Goal: Task Accomplishment & Management: Use online tool/utility

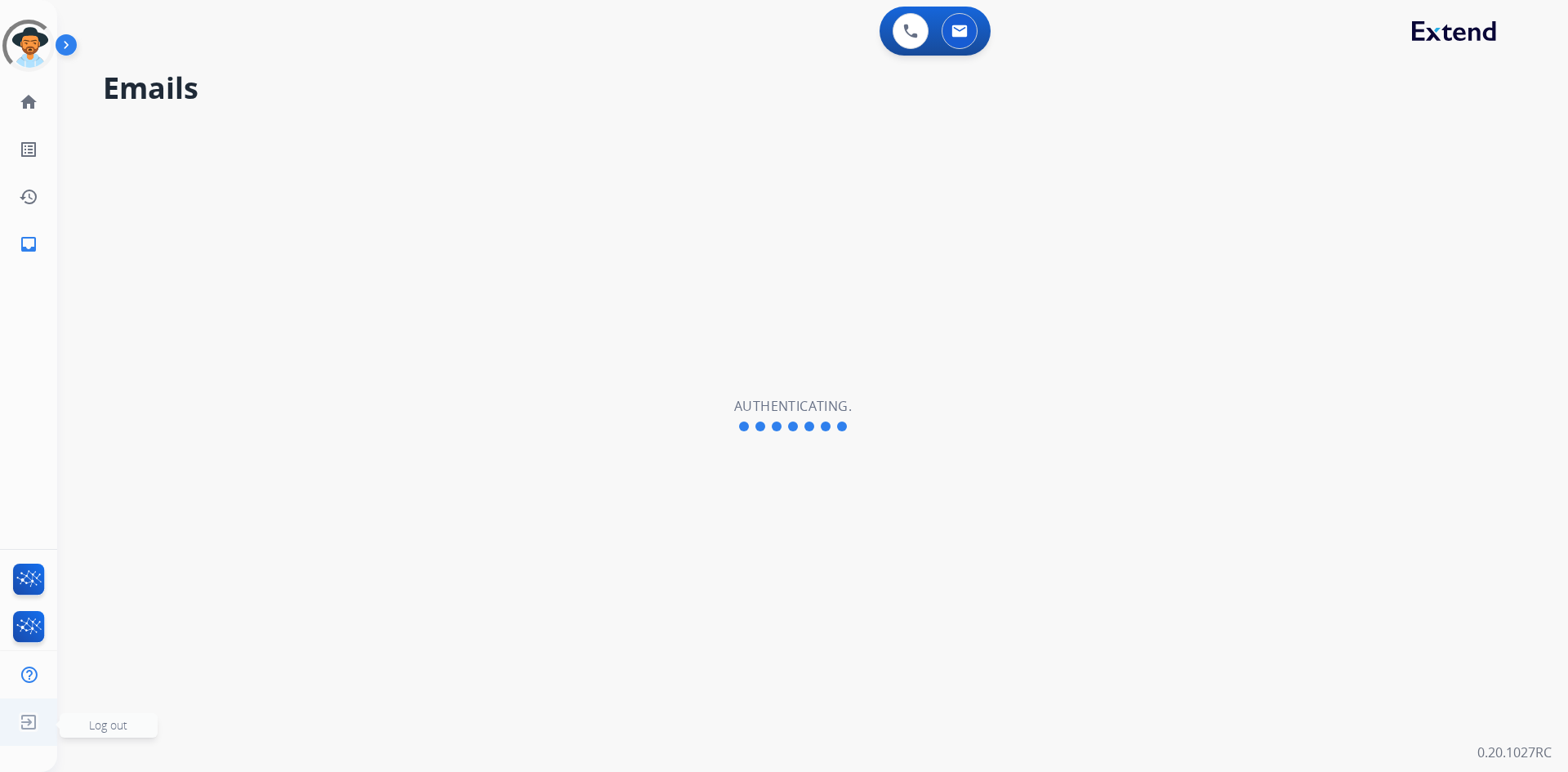
click at [114, 725] on span "Log out" at bounding box center [108, 725] width 38 height 16
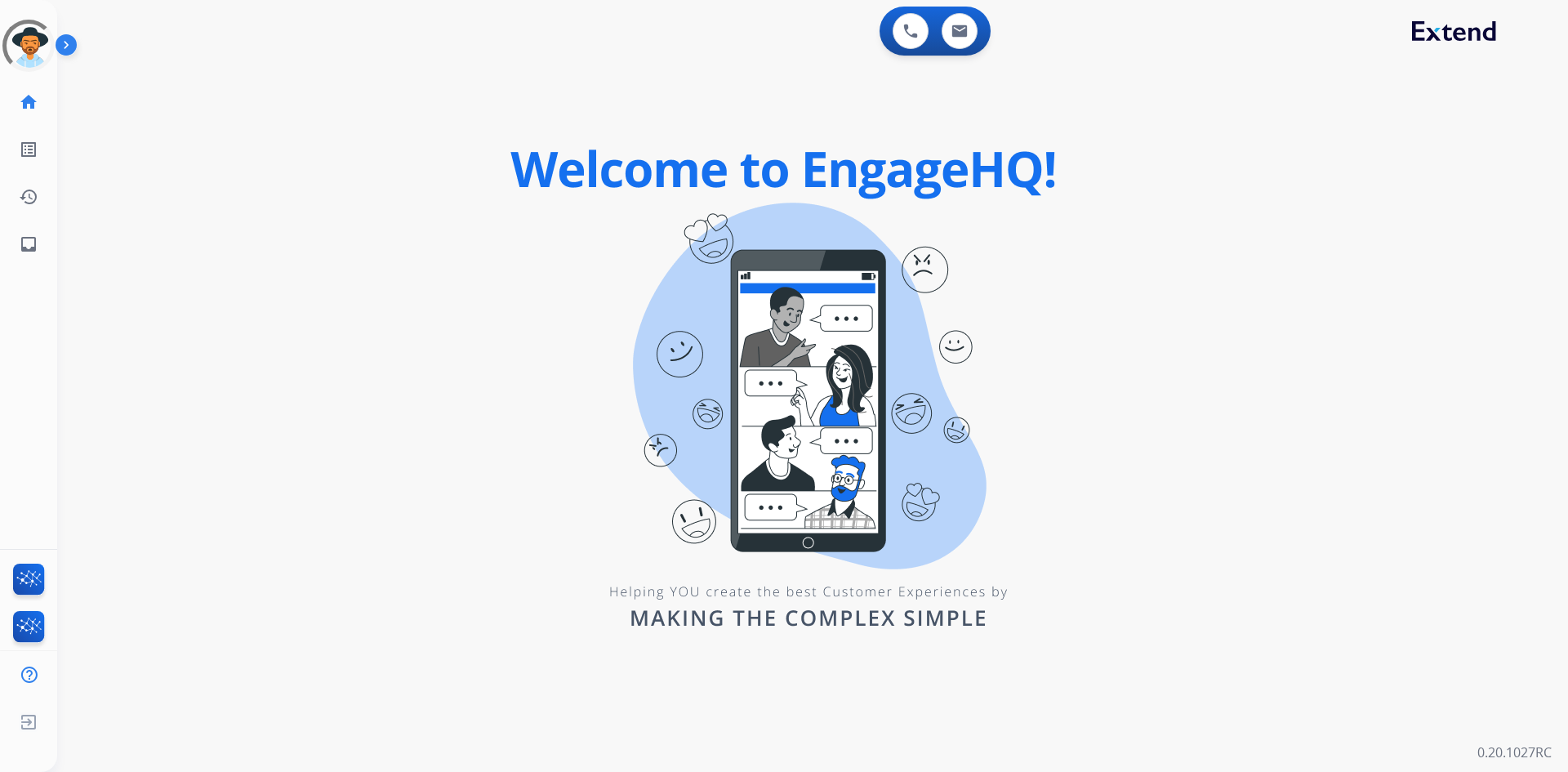
click at [684, 717] on div "0 Voice Interactions 0 Email Interactions swap_horiz Break voice bridge close_f…" at bounding box center [813, 386] width 1512 height 772
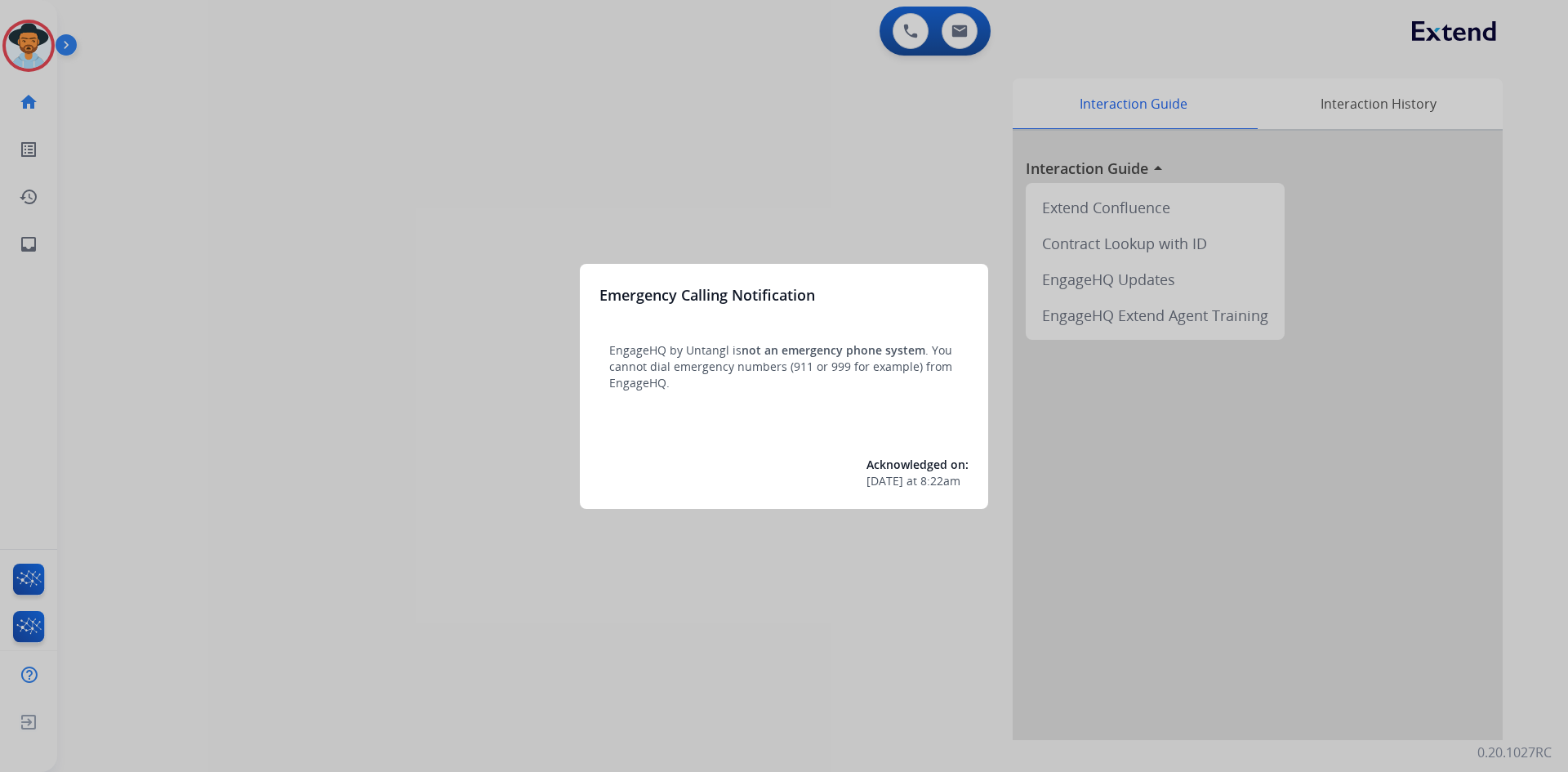
click at [366, 514] on div at bounding box center [784, 386] width 1568 height 772
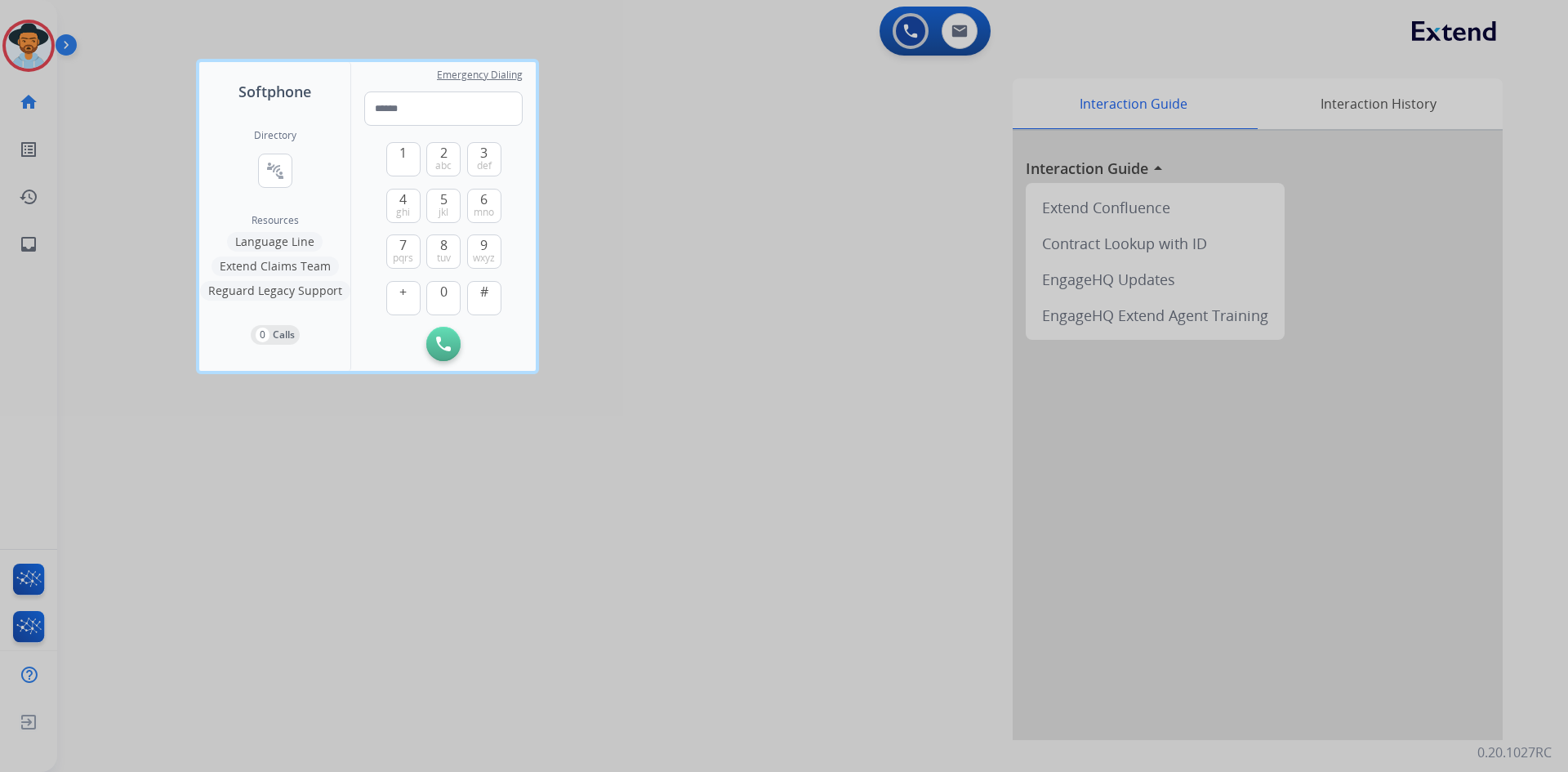
click at [219, 528] on div at bounding box center [784, 386] width 1568 height 772
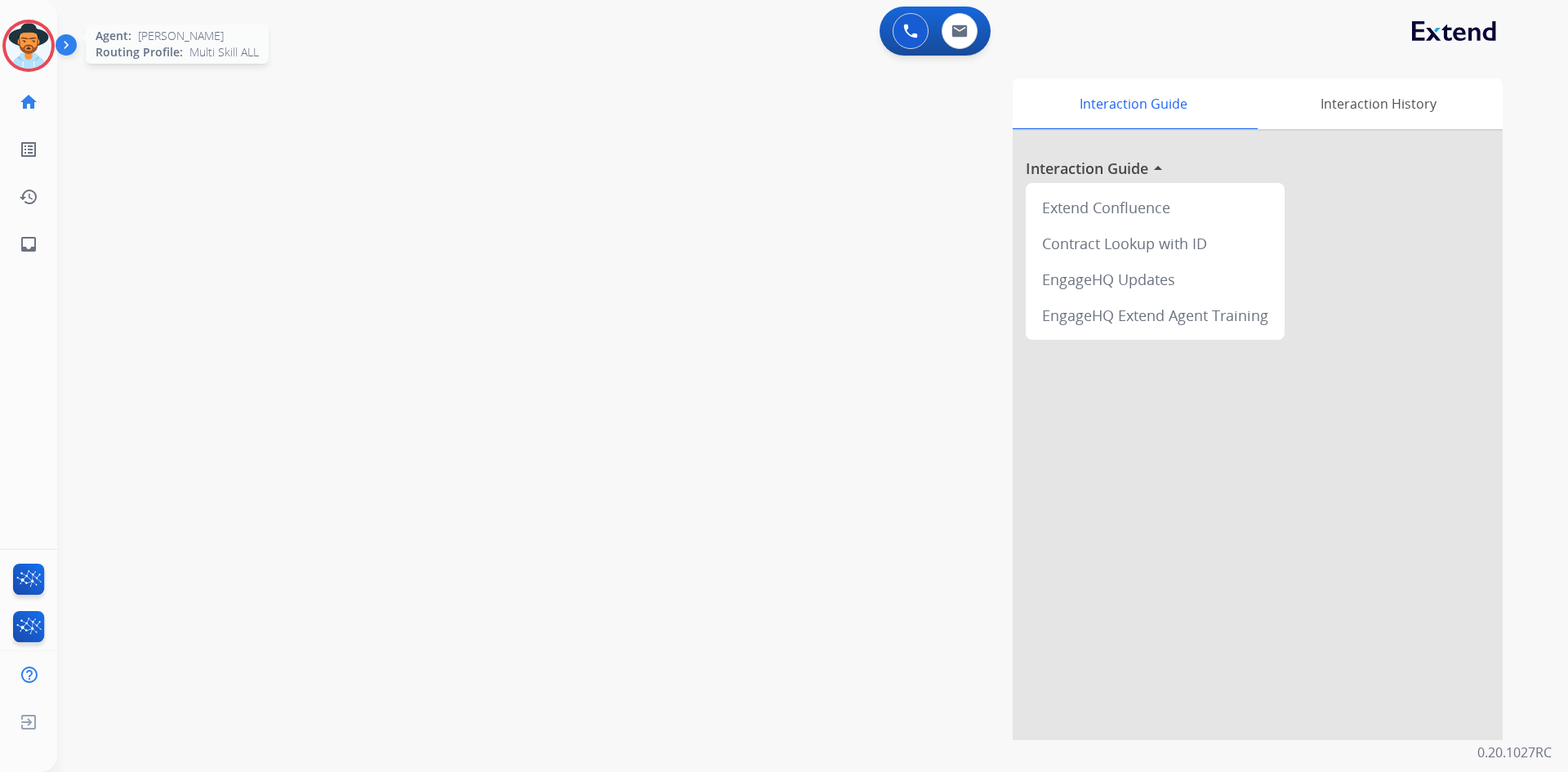
click at [38, 45] on img at bounding box center [29, 45] width 46 height 46
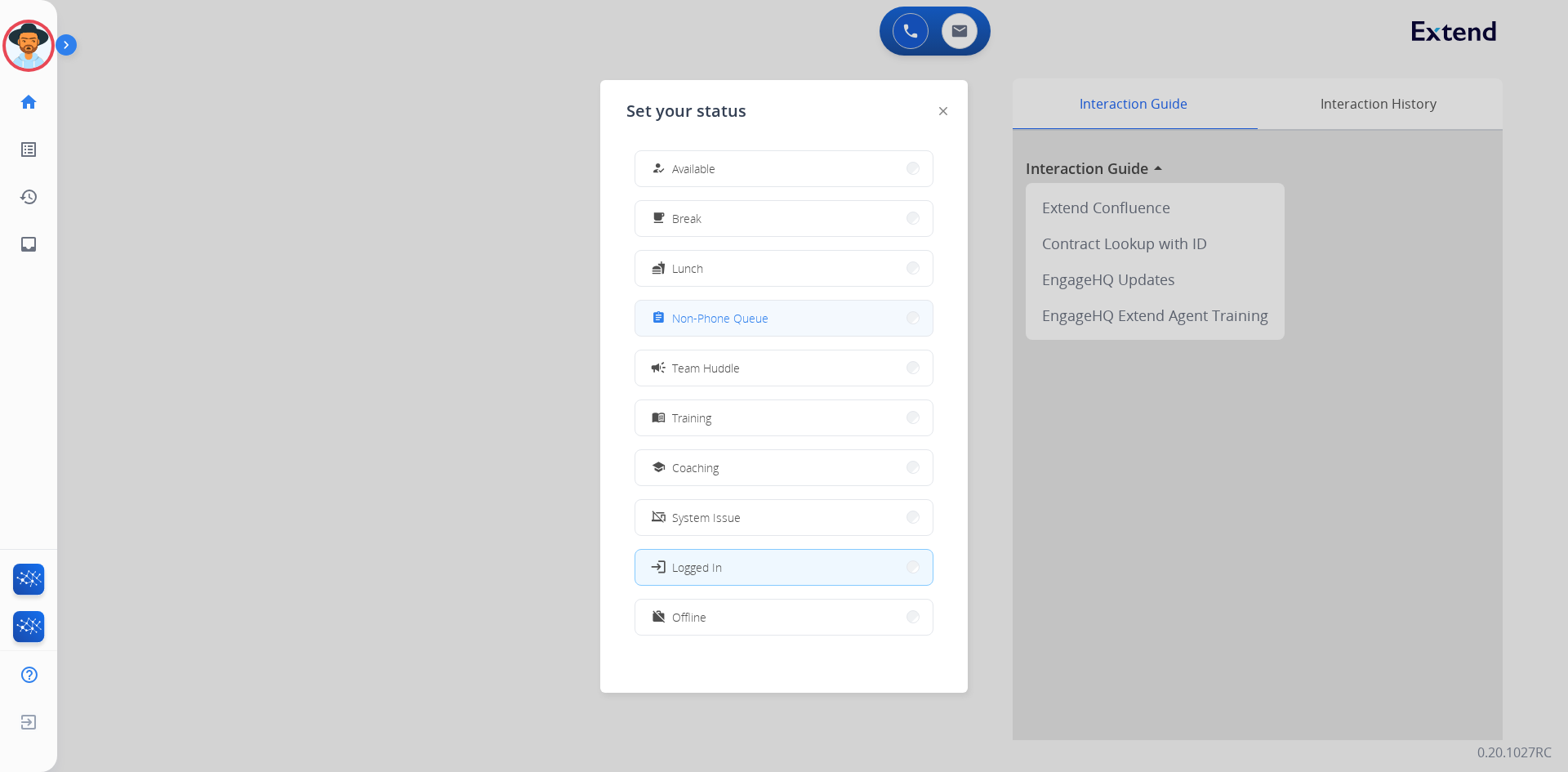
drag, startPoint x: 799, startPoint y: 323, endPoint x: 371, endPoint y: 366, distance: 430.2
click at [798, 323] on button "assignment Non-Phone Queue" at bounding box center [784, 317] width 298 height 35
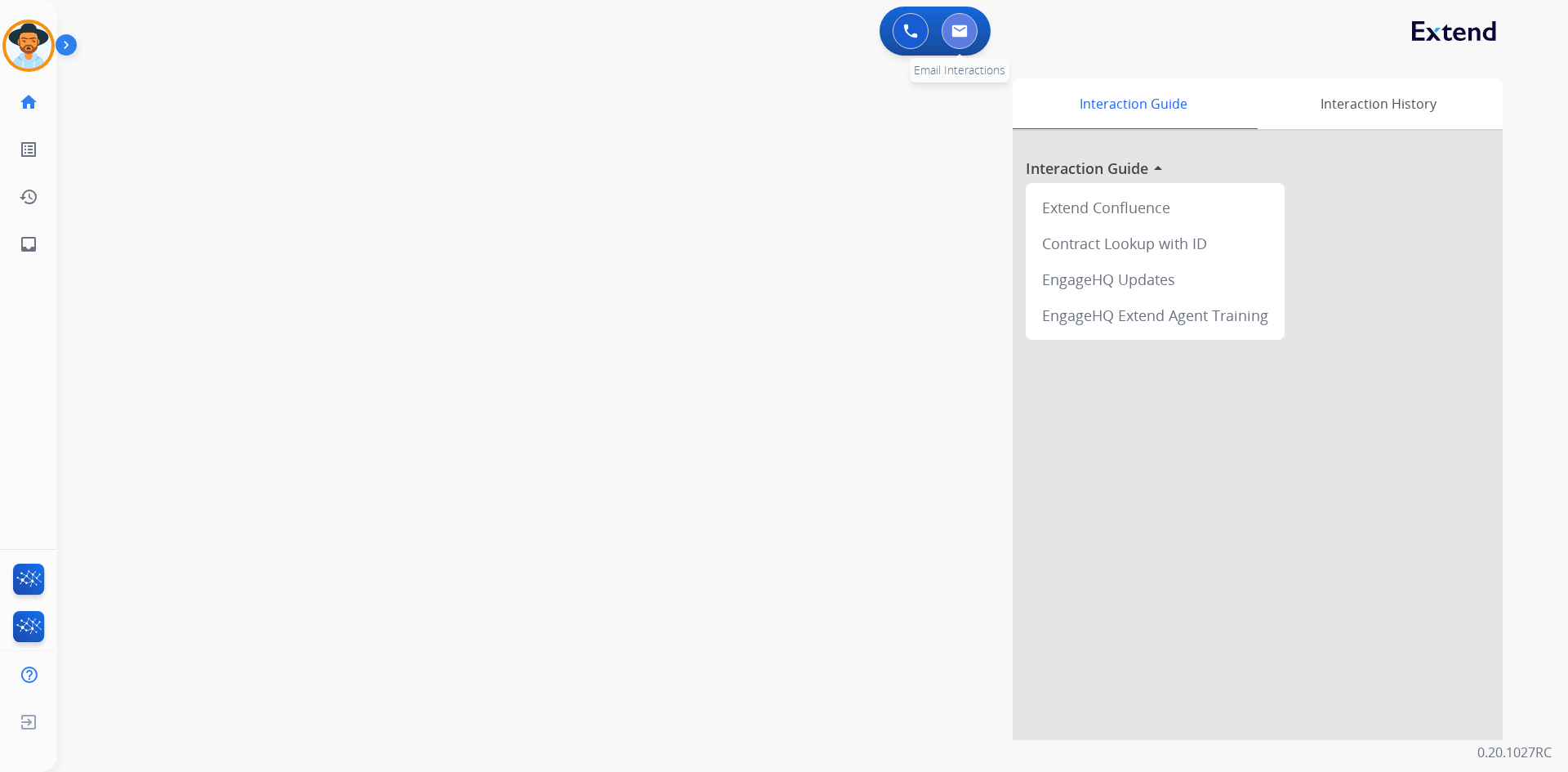
click at [956, 30] on img at bounding box center [960, 30] width 16 height 13
select select "**********"
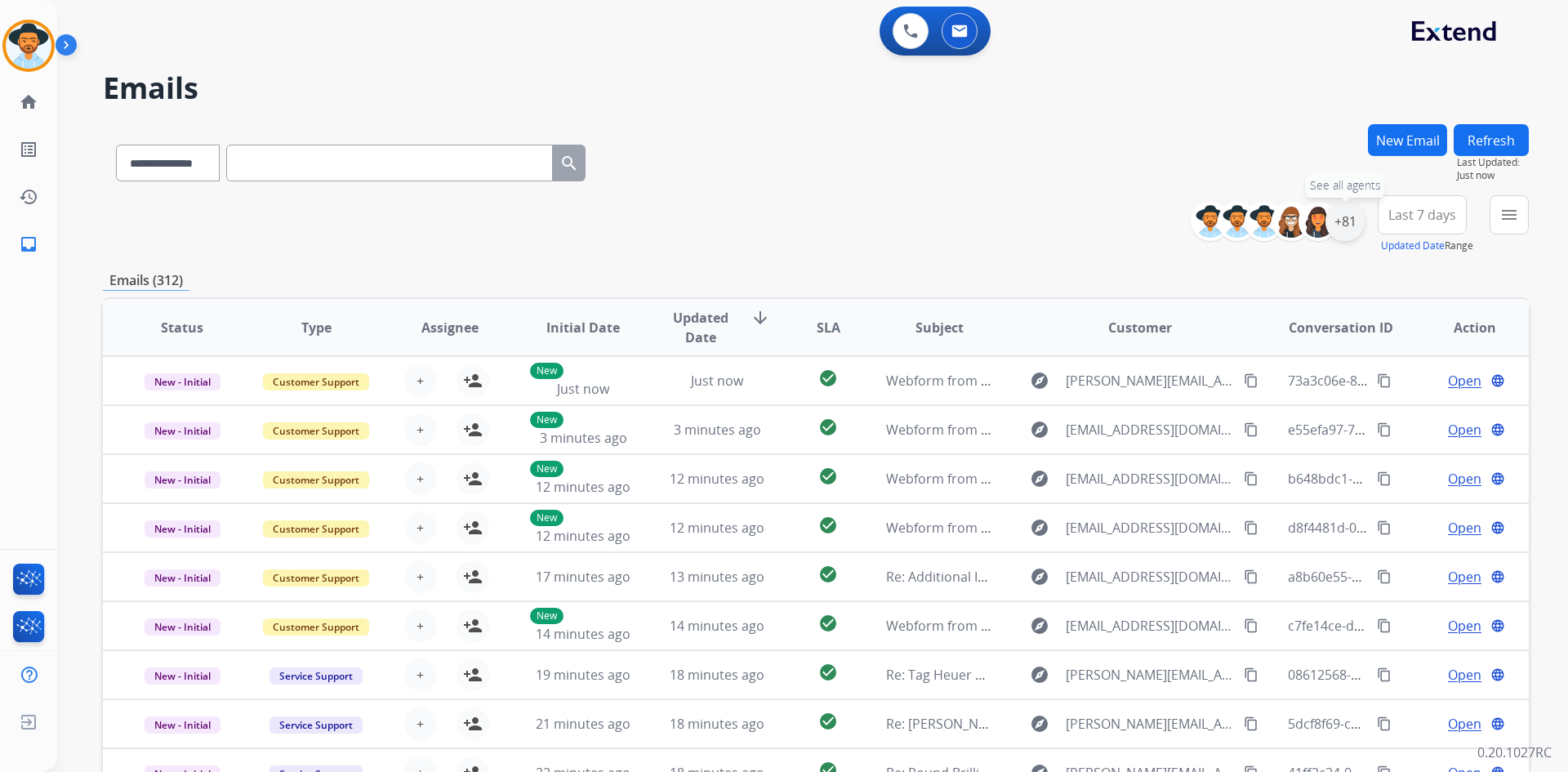
click at [1344, 214] on div "+81" at bounding box center [1345, 221] width 39 height 39
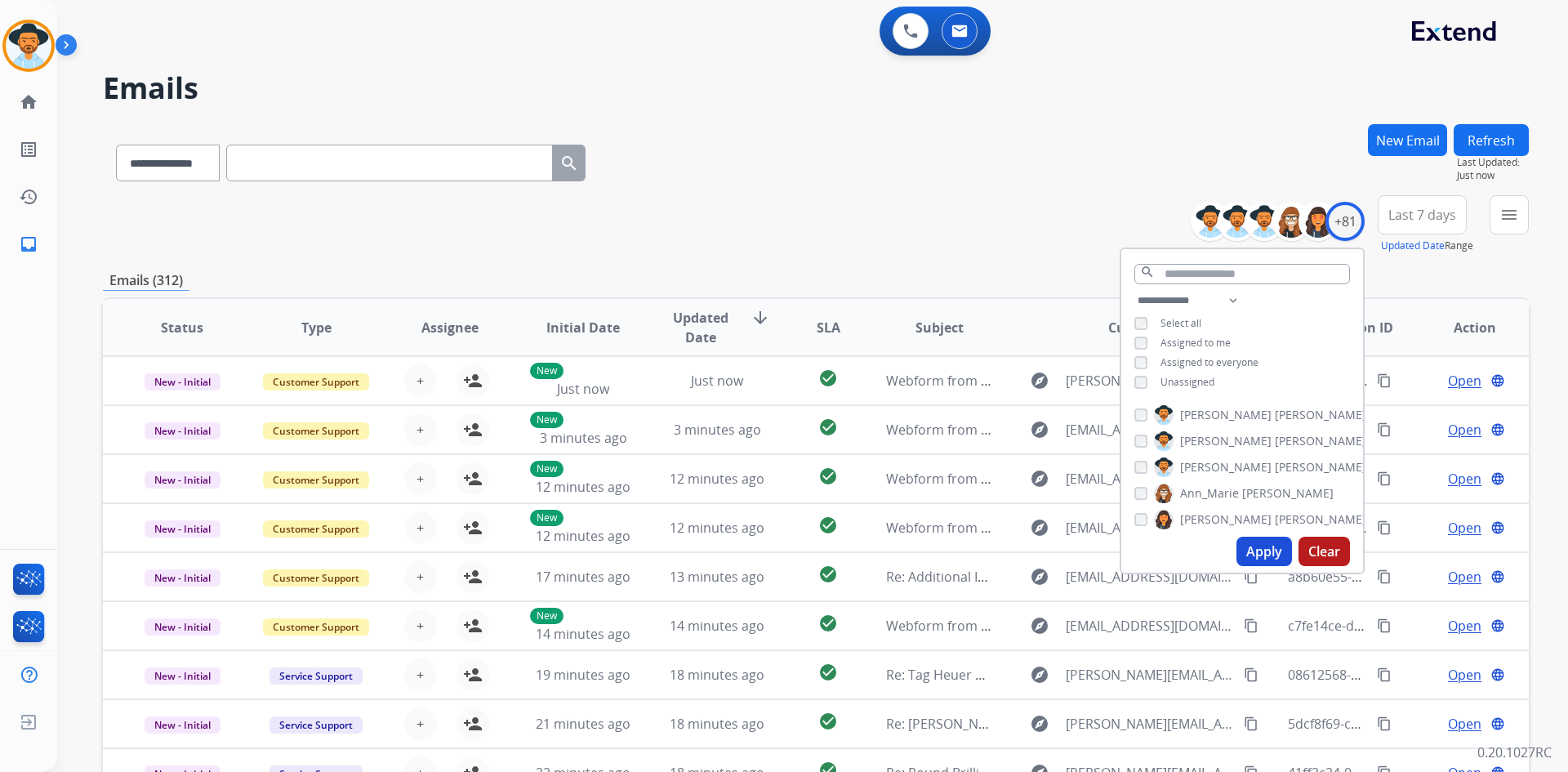
click at [1186, 383] on span "Unassigned" at bounding box center [1188, 382] width 54 height 14
click at [1247, 555] on button "Apply" at bounding box center [1264, 552] width 56 height 29
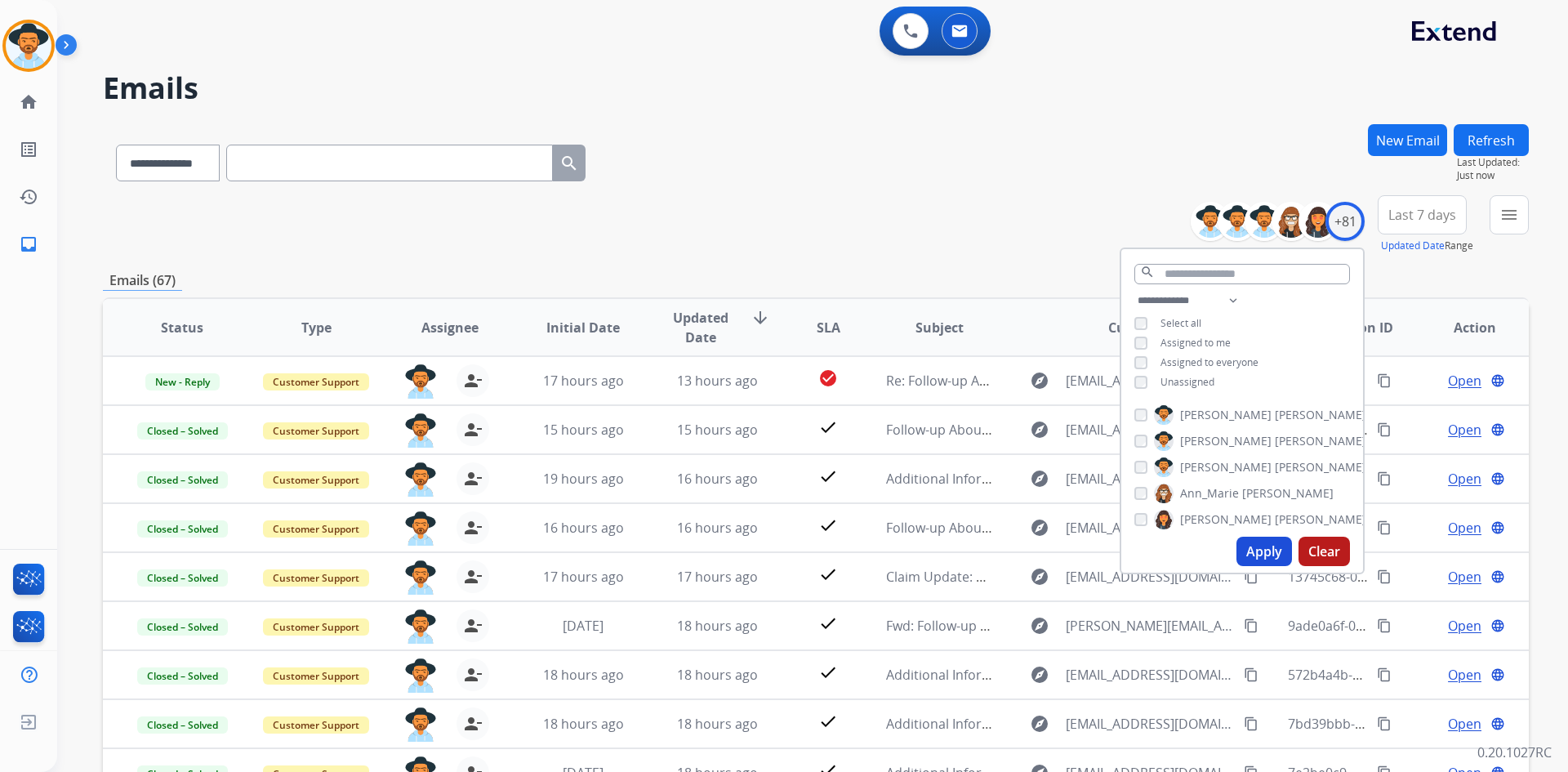
click at [909, 216] on div "**********" at bounding box center [817, 225] width 1427 height 59
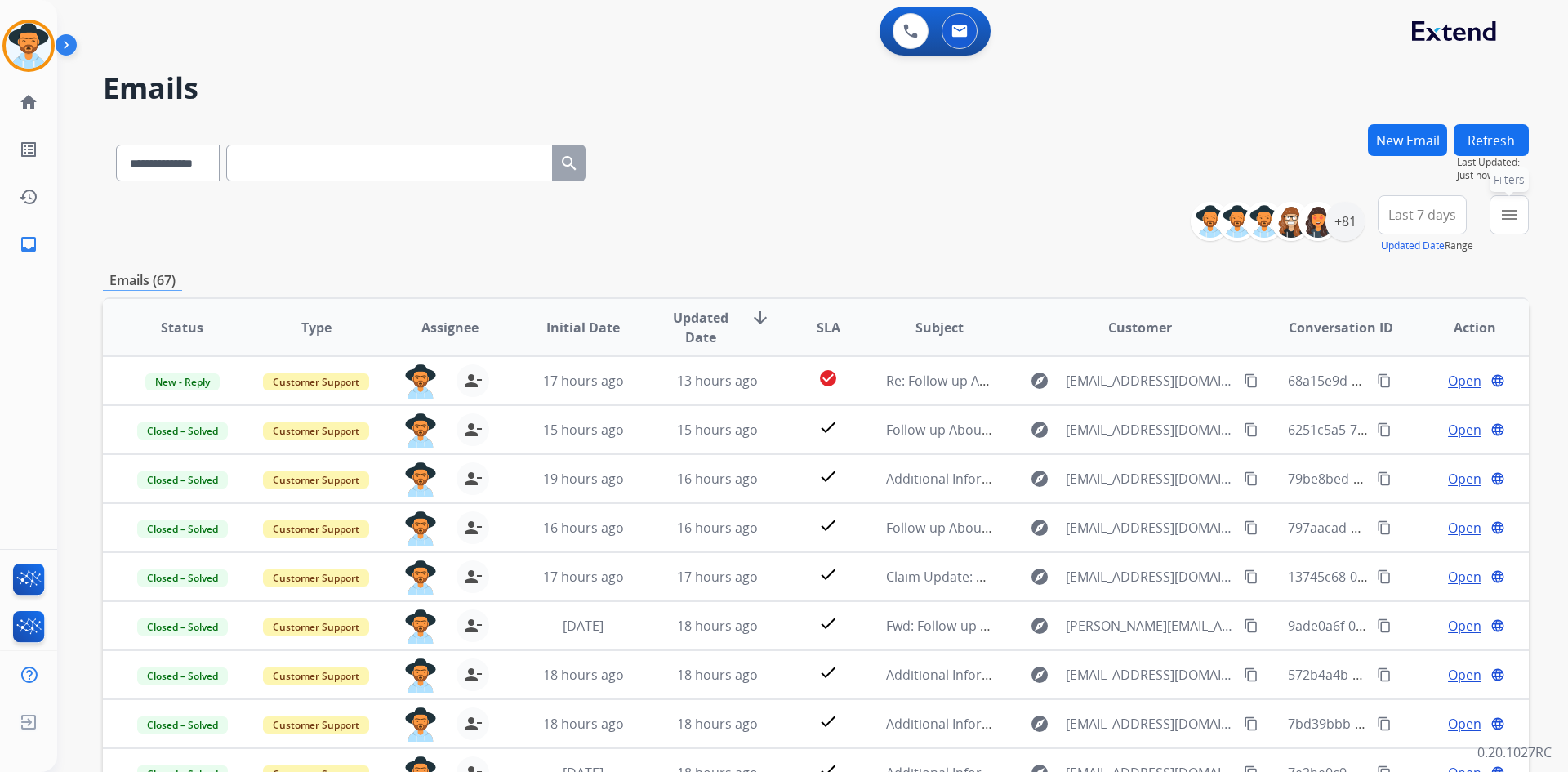
click at [1525, 222] on button "menu Filters" at bounding box center [1509, 214] width 39 height 39
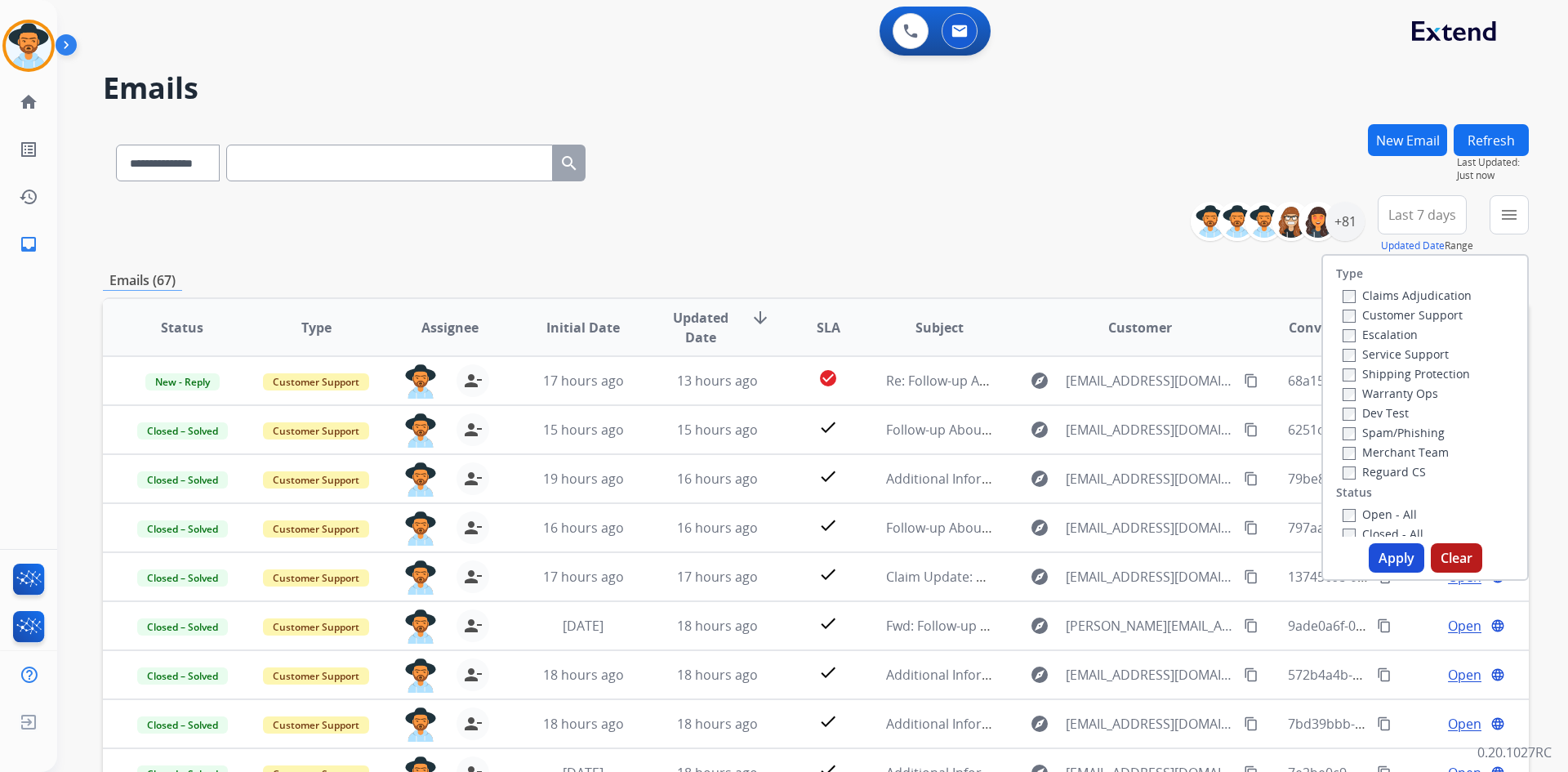
click at [1400, 508] on label "Open - All" at bounding box center [1381, 514] width 75 height 16
click at [1397, 557] on button "Apply" at bounding box center [1397, 558] width 56 height 29
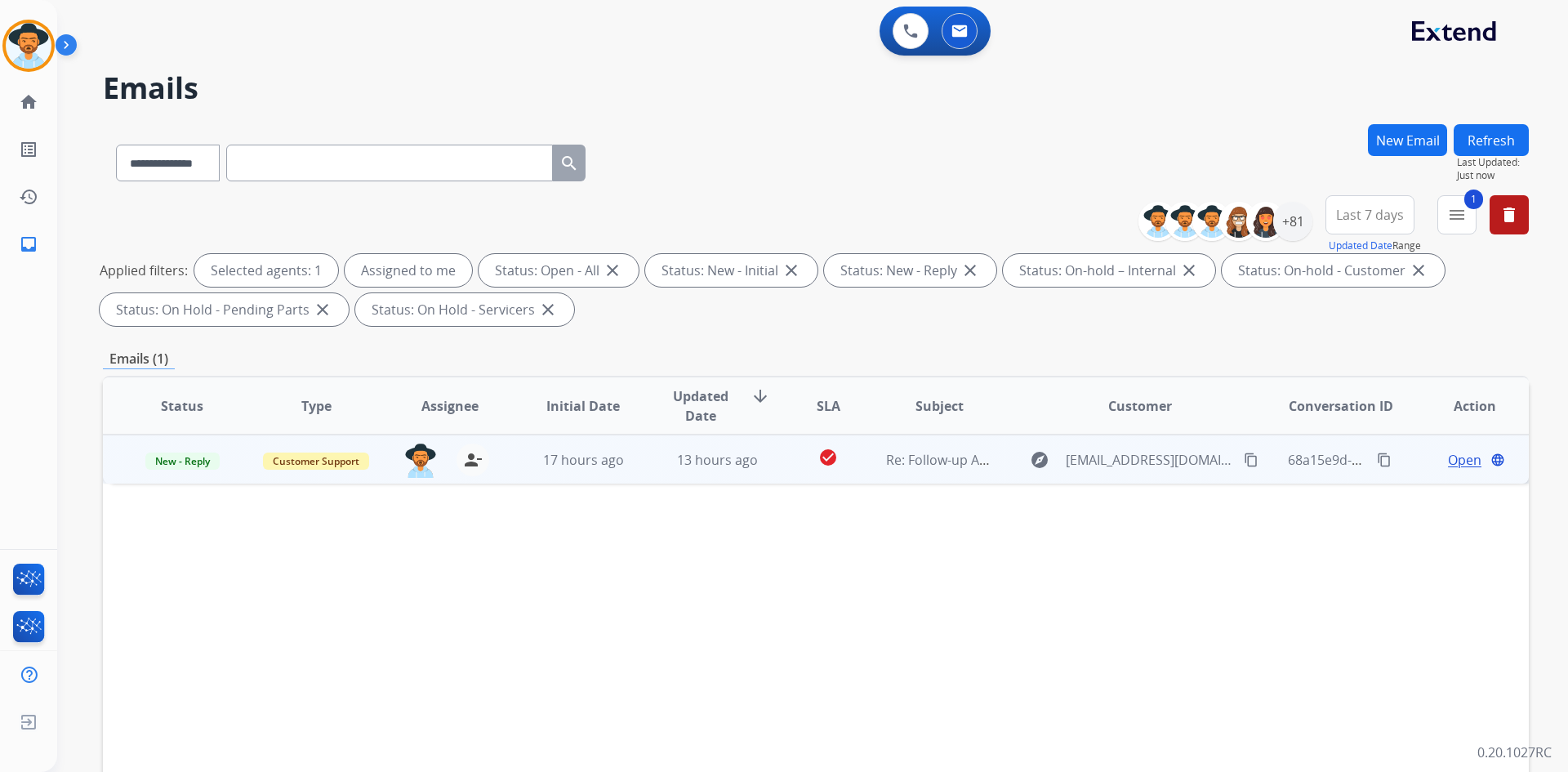
click at [1448, 463] on span "Open" at bounding box center [1465, 460] width 34 height 20
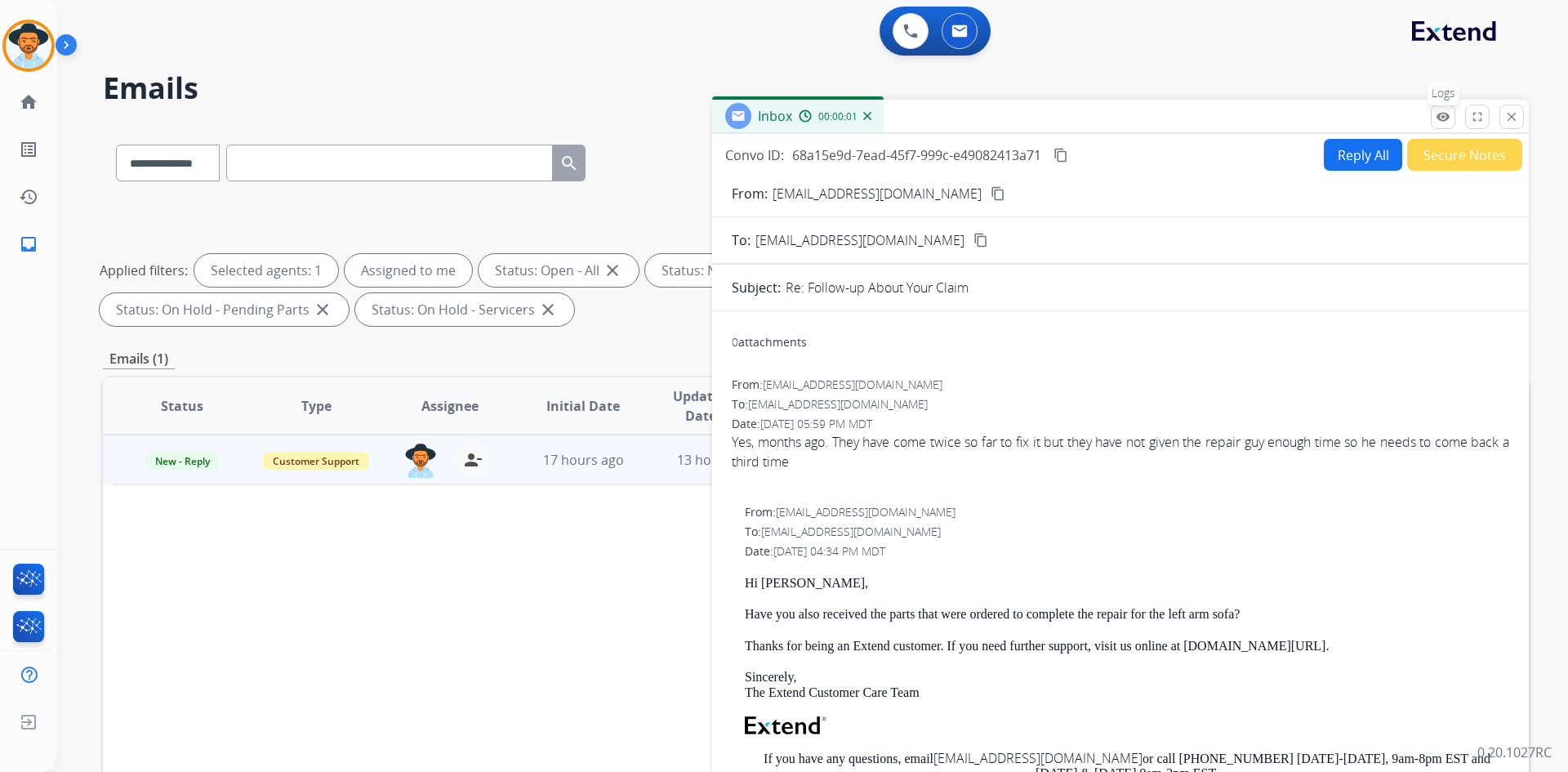
click at [1442, 119] on mat-icon "remove_red_eye" at bounding box center [1443, 116] width 15 height 15
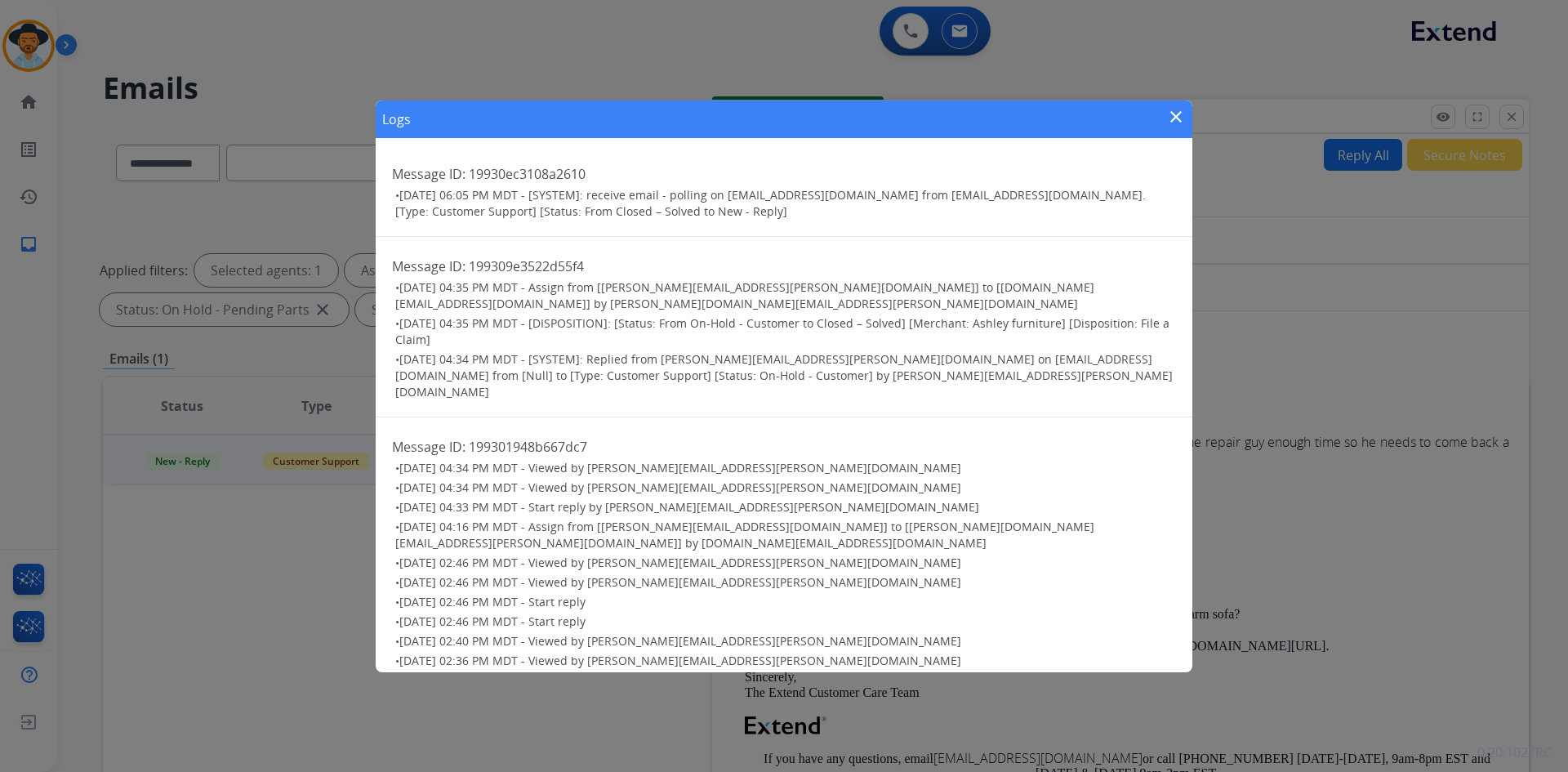
click at [1174, 122] on mat-icon "close" at bounding box center [1176, 116] width 20 height 20
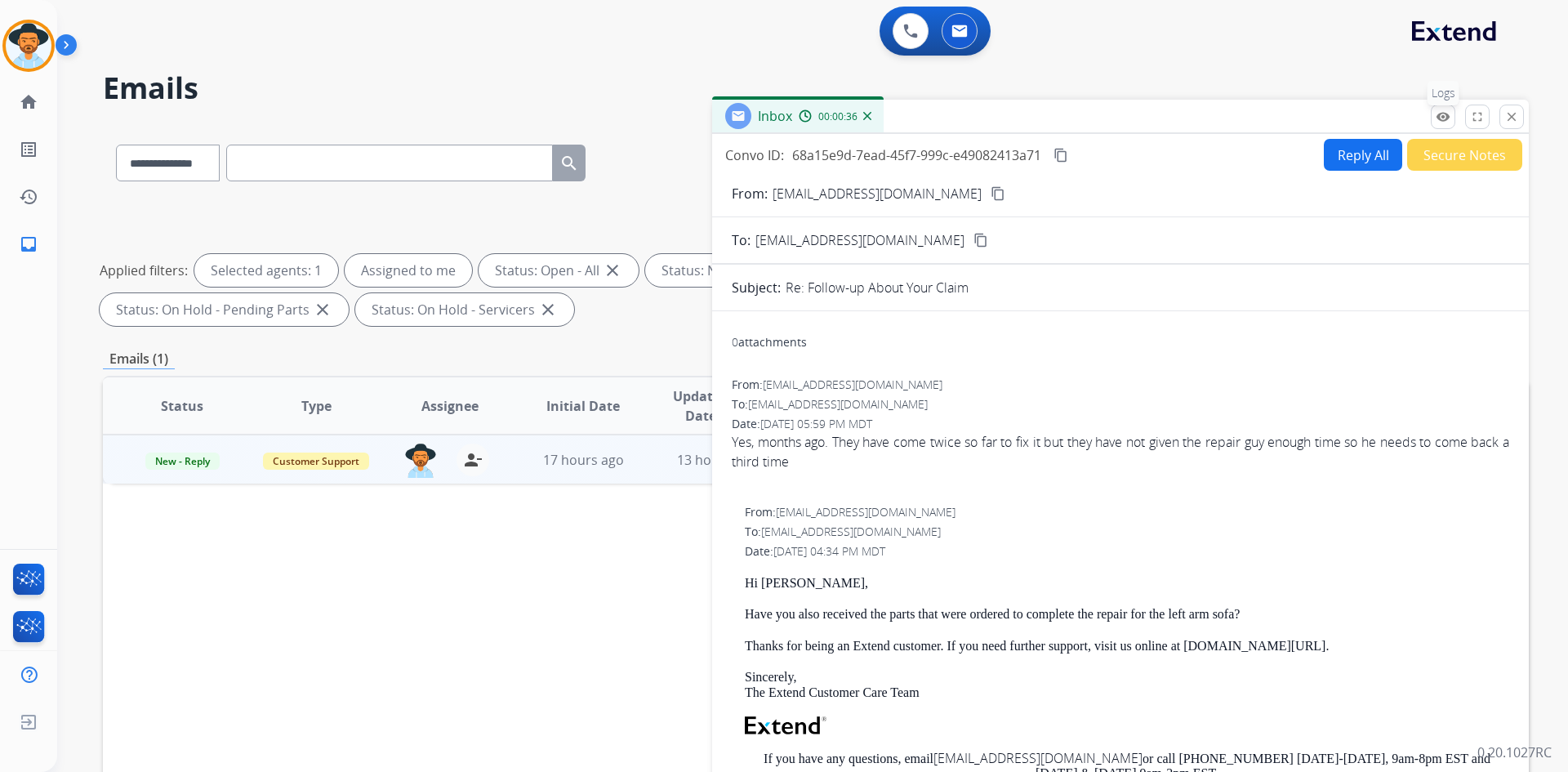
click at [1451, 118] on button "remove_red_eye Logs" at bounding box center [1443, 116] width 24 height 24
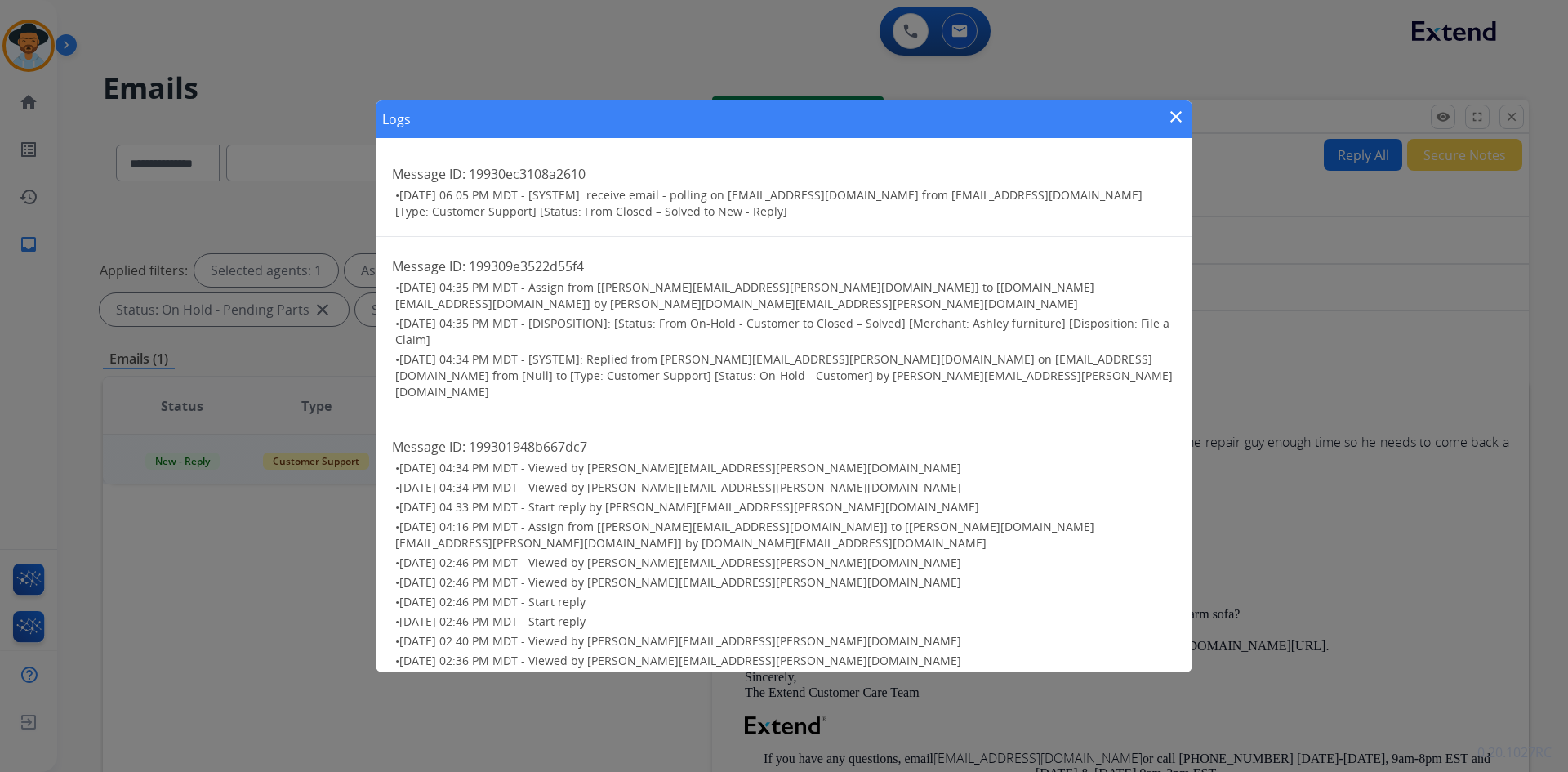
click at [1178, 117] on mat-icon "close" at bounding box center [1176, 116] width 20 height 20
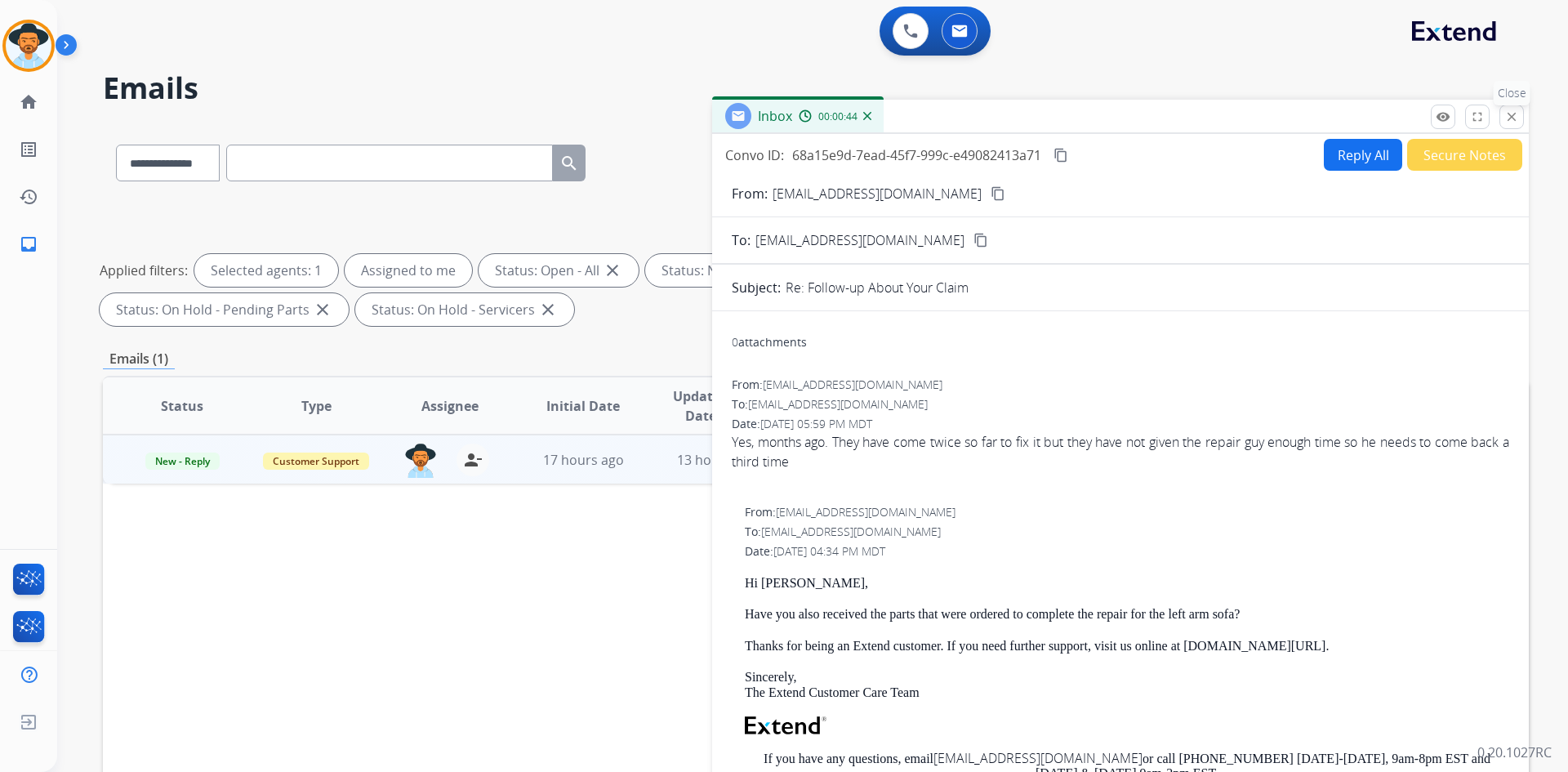
click at [1512, 114] on mat-icon "close" at bounding box center [1512, 116] width 15 height 15
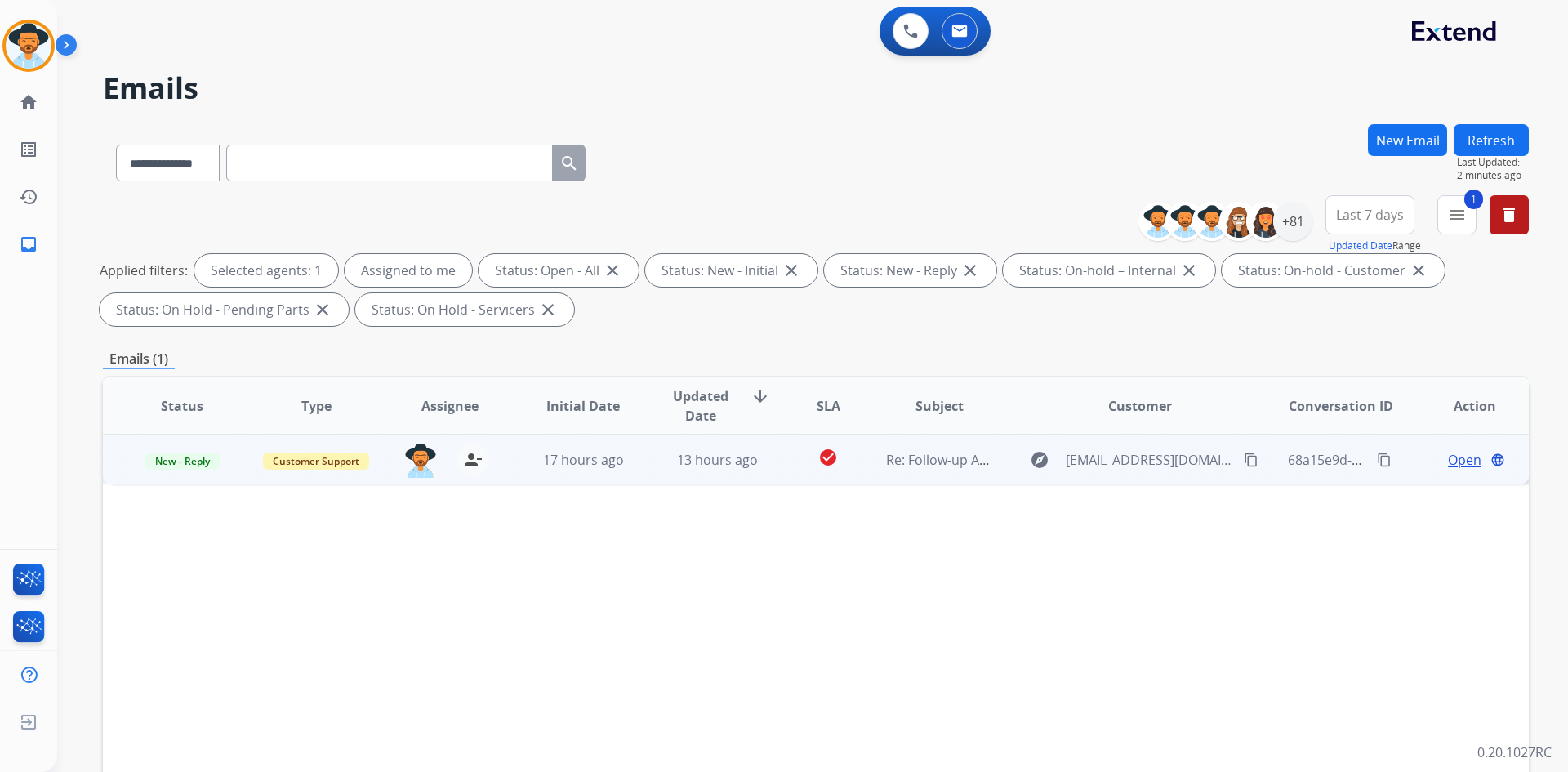
click at [1448, 459] on span "Open" at bounding box center [1465, 460] width 34 height 20
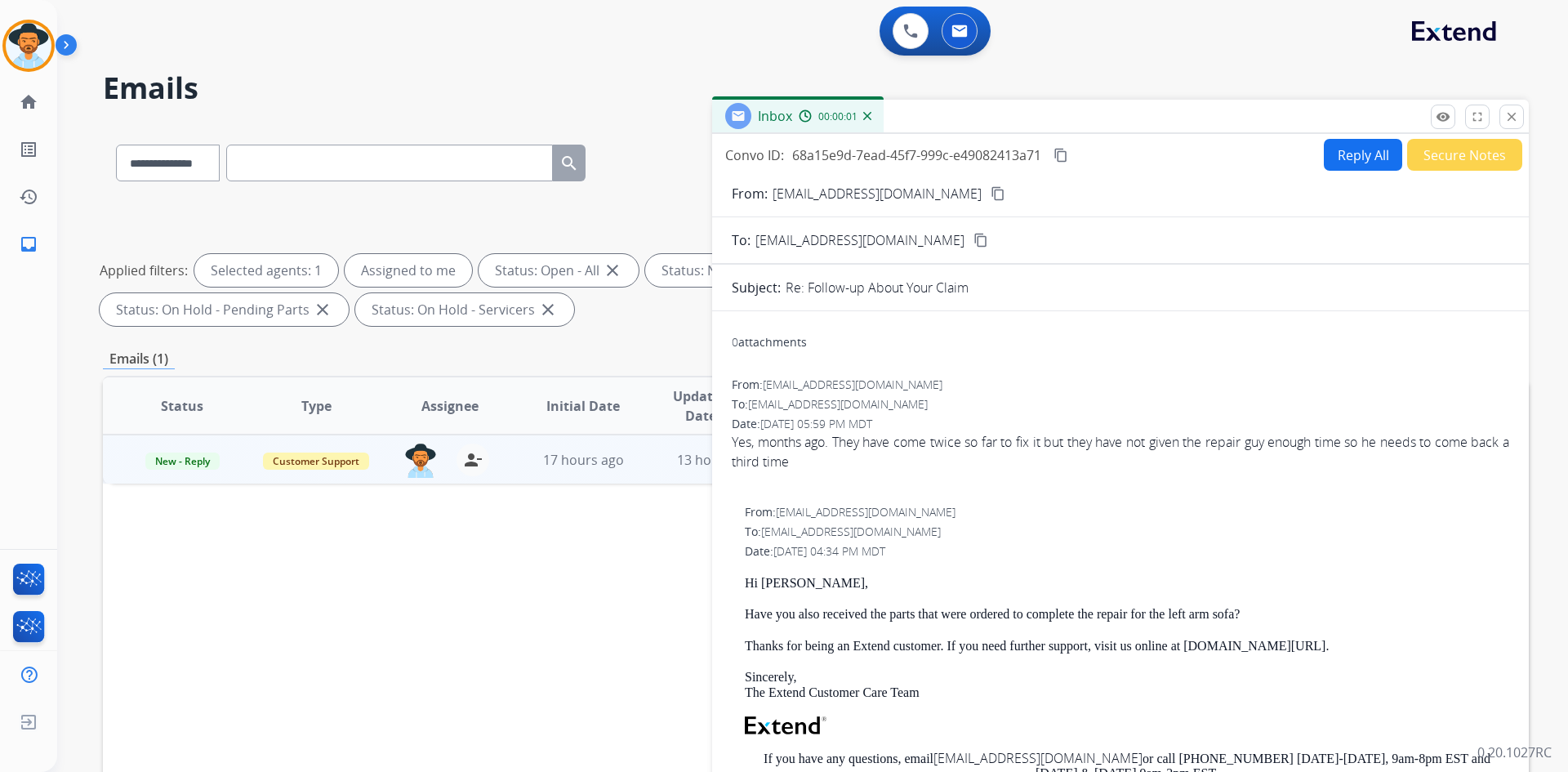
click at [1466, 147] on button "Secure Notes" at bounding box center [1465, 154] width 115 height 32
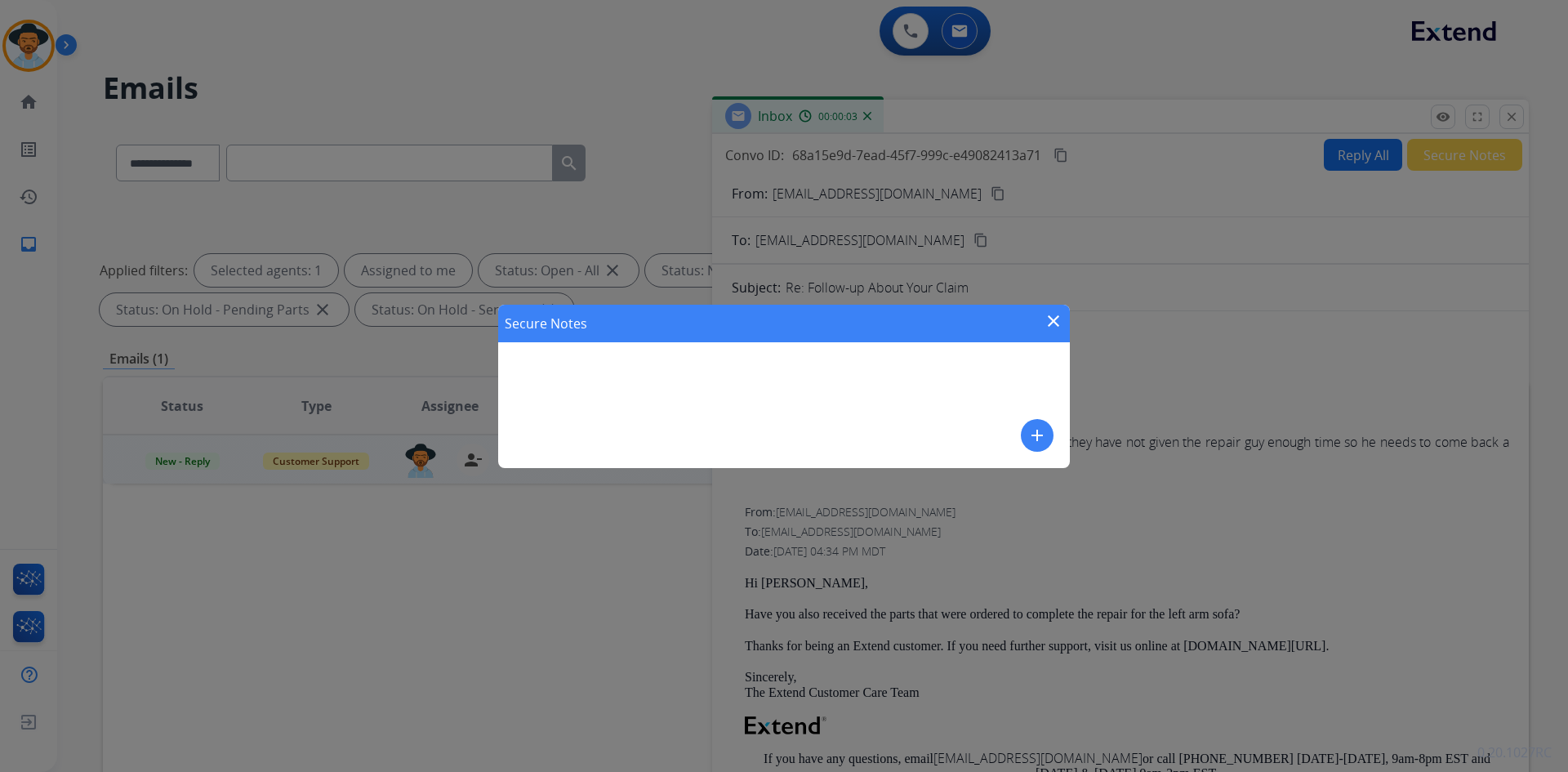
click at [1037, 440] on mat-icon "add" at bounding box center [1037, 435] width 20 height 20
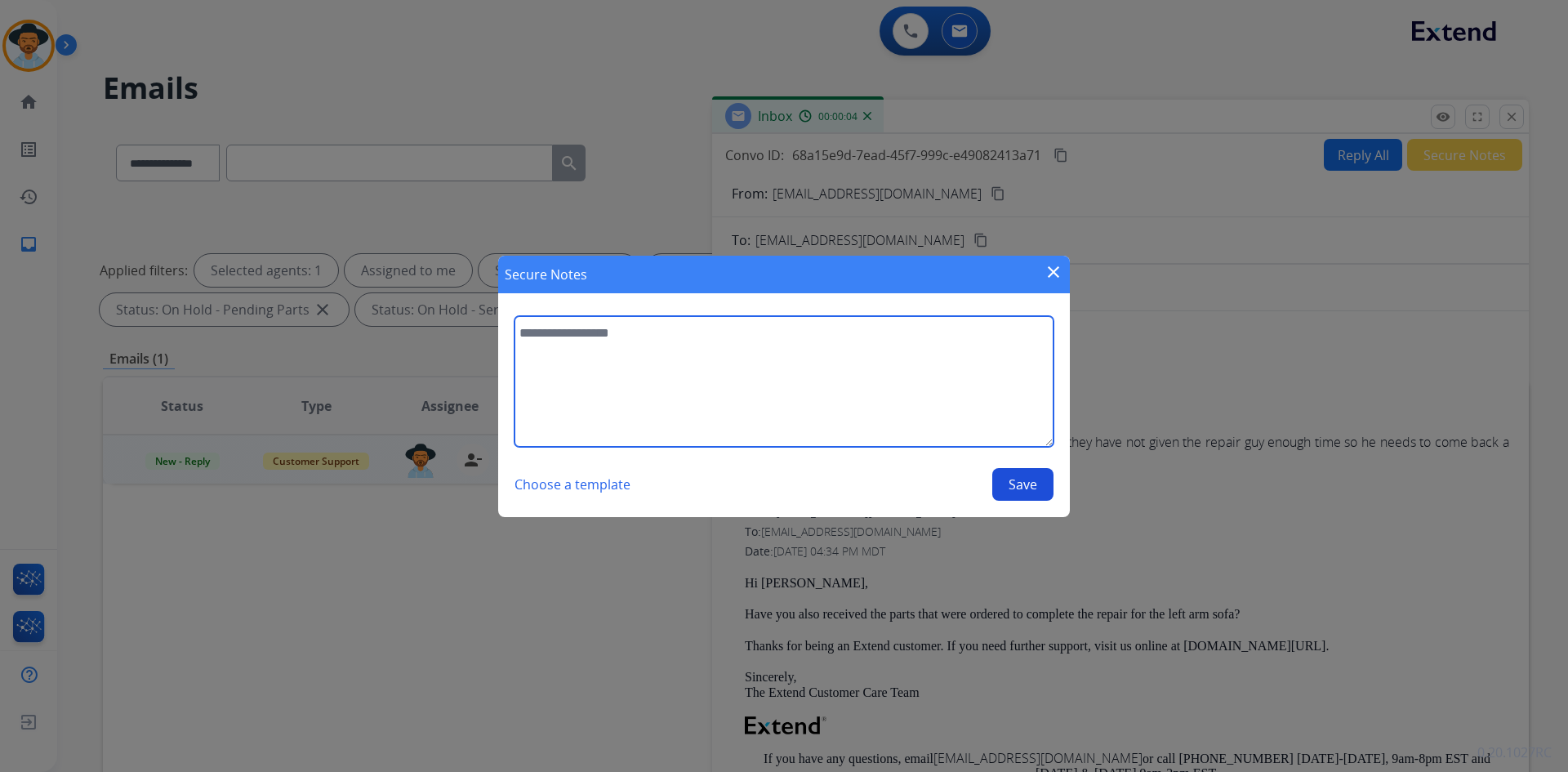
click at [581, 339] on textarea at bounding box center [784, 381] width 539 height 131
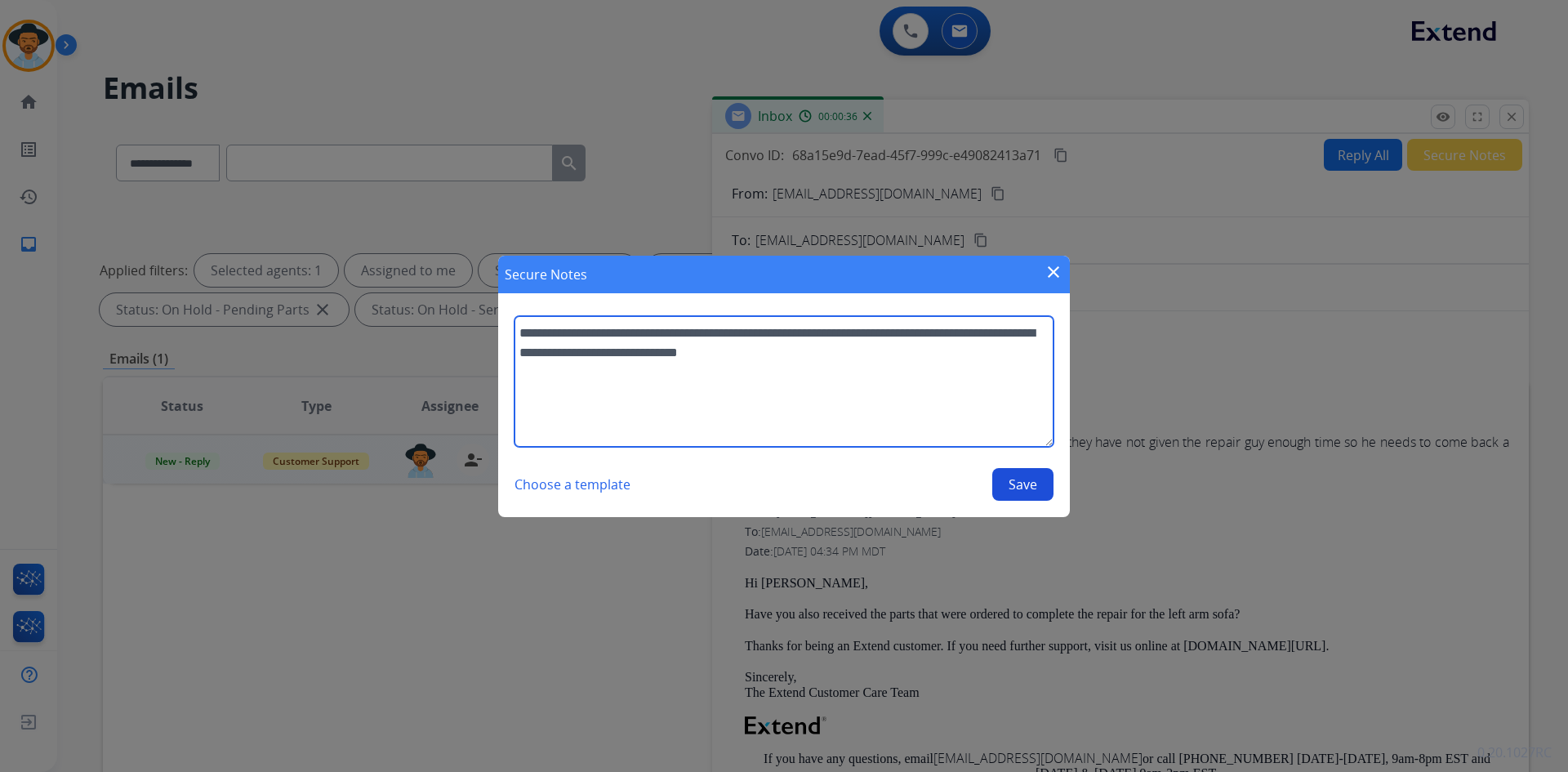
type textarea "**********"
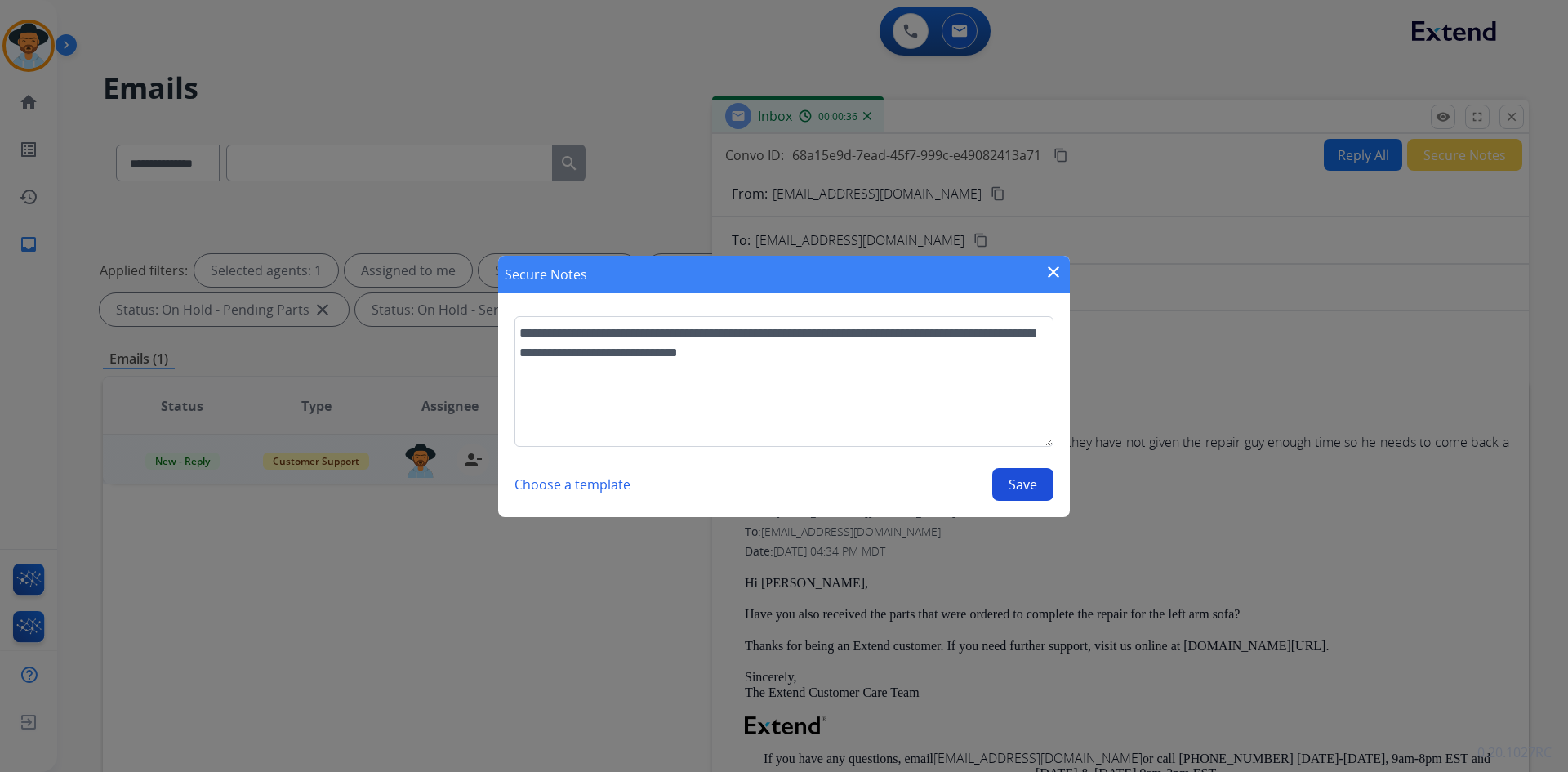
click at [1020, 487] on button "Save" at bounding box center [1023, 484] width 62 height 33
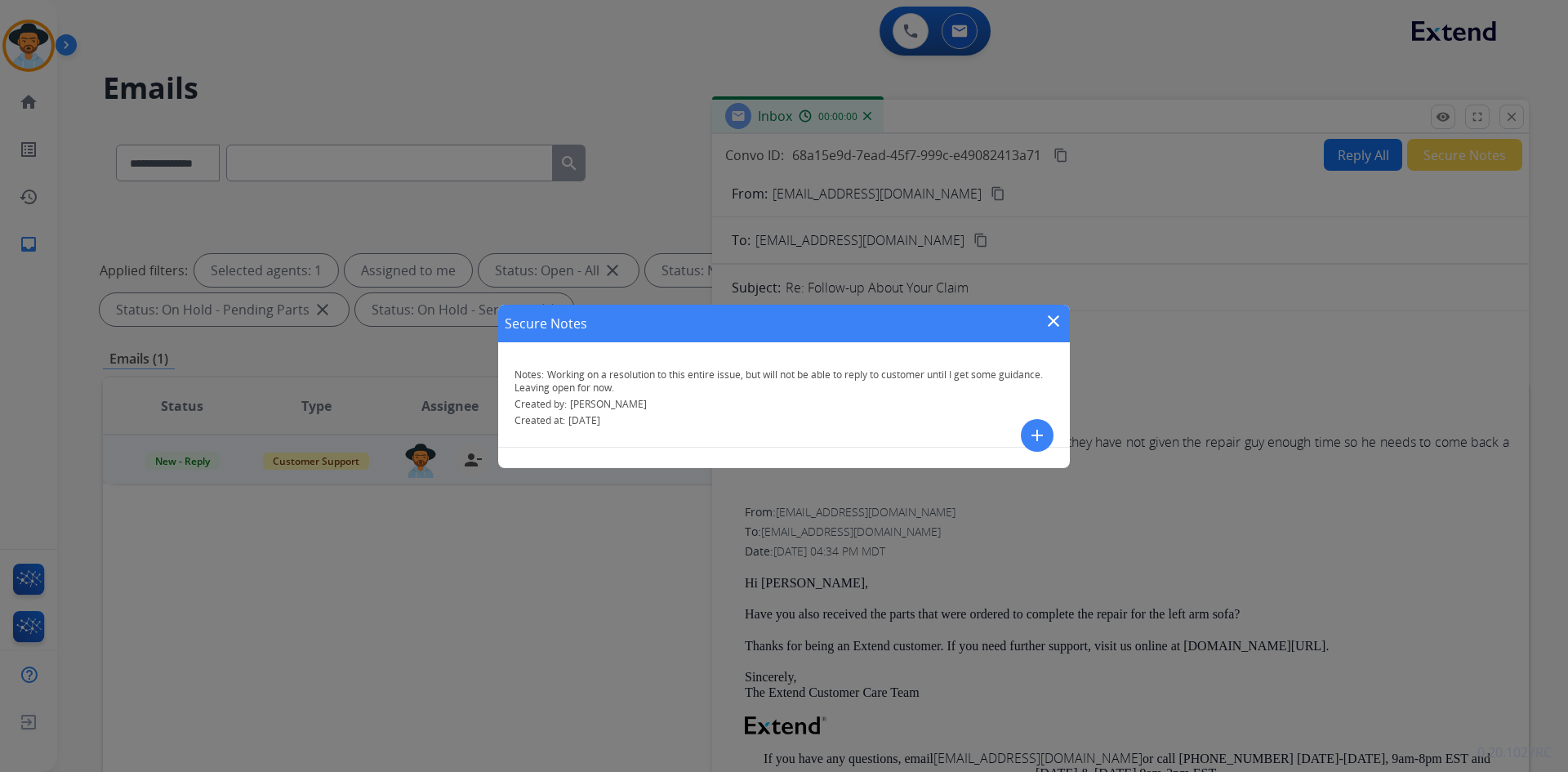
click at [1053, 323] on mat-icon "close" at bounding box center [1053, 321] width 20 height 20
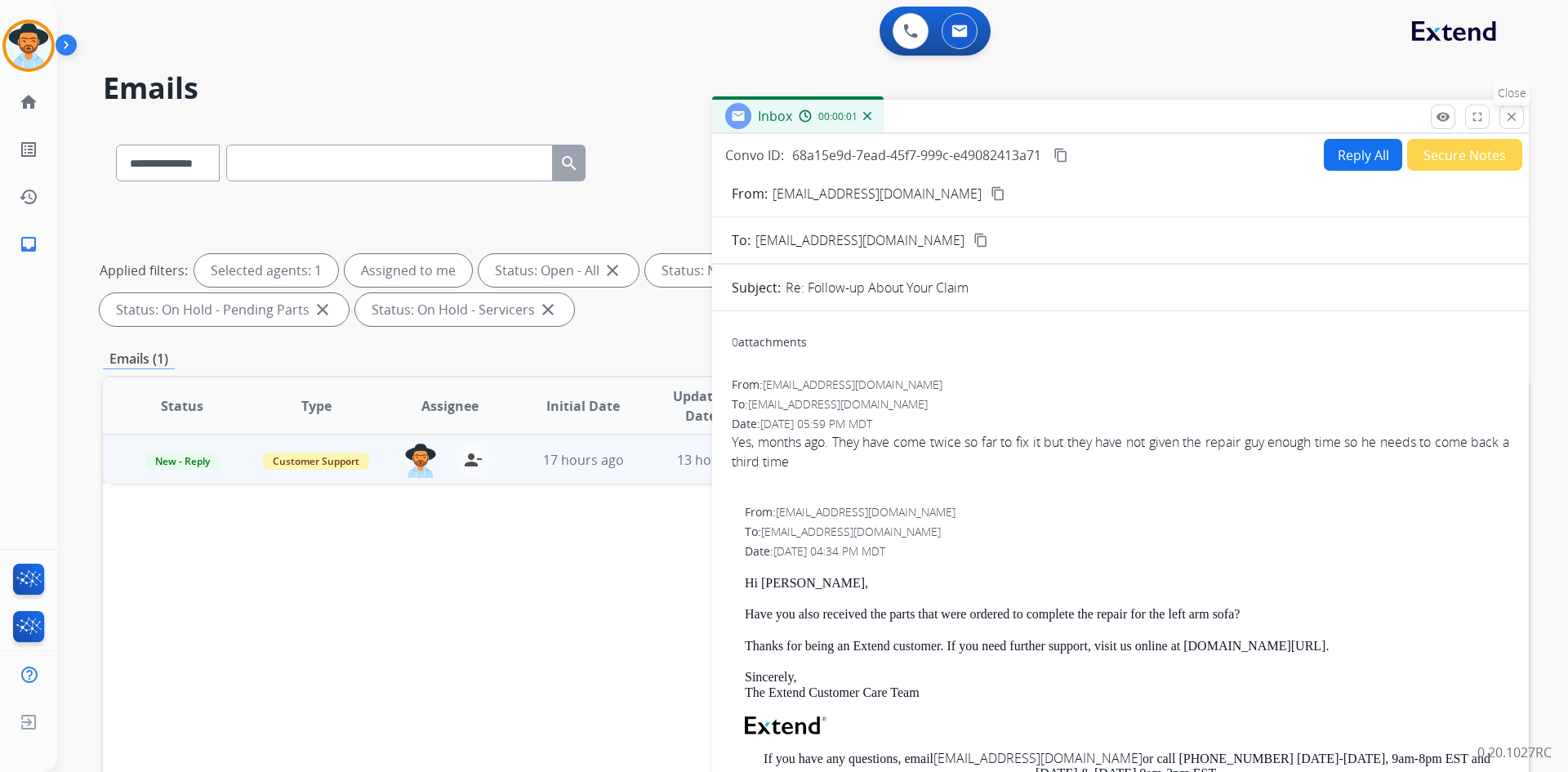
click at [1512, 126] on button "close Close" at bounding box center [1512, 116] width 24 height 24
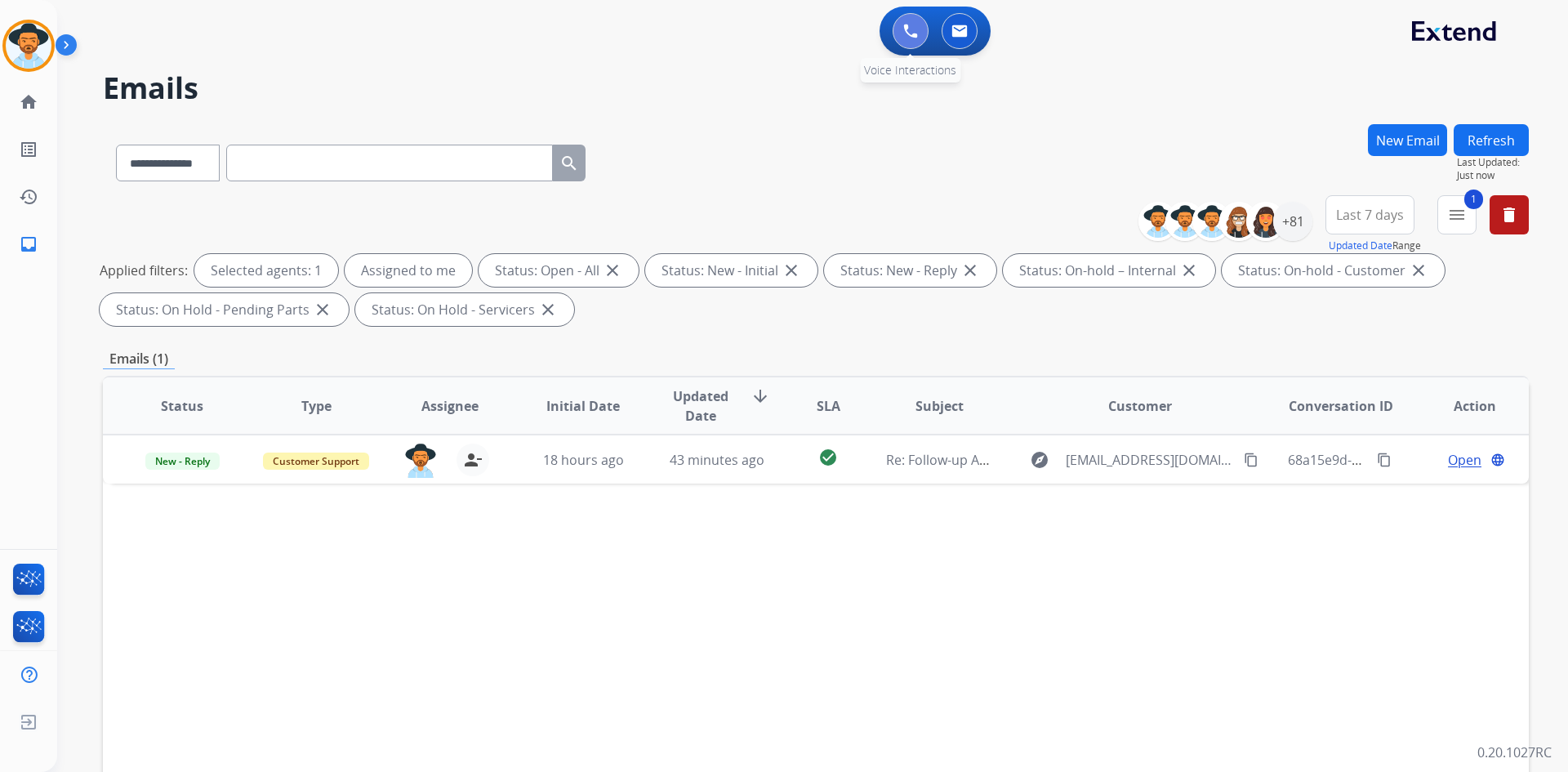
click at [909, 32] on img at bounding box center [910, 30] width 15 height 15
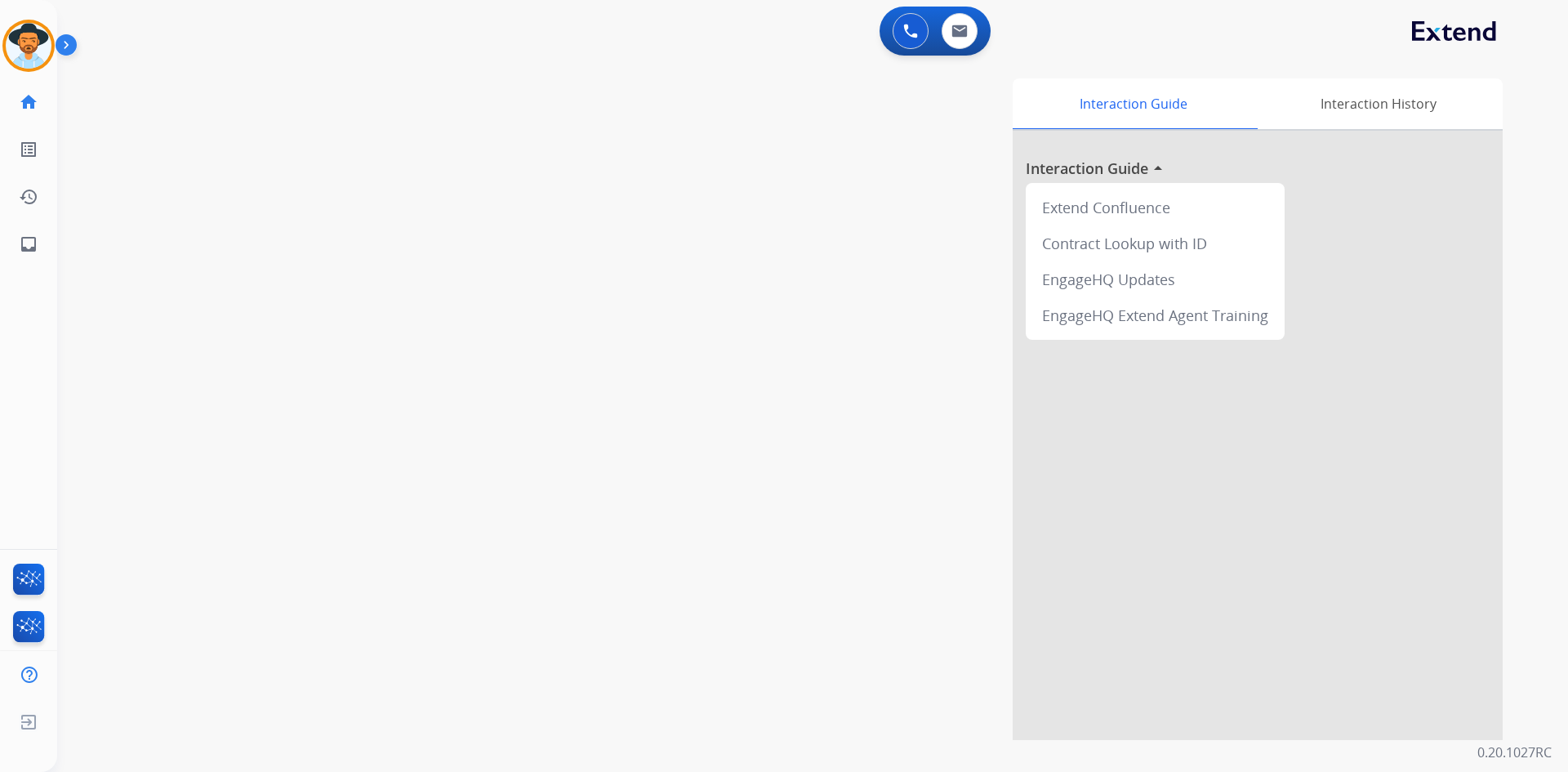
click at [909, 32] on img at bounding box center [910, 30] width 15 height 15
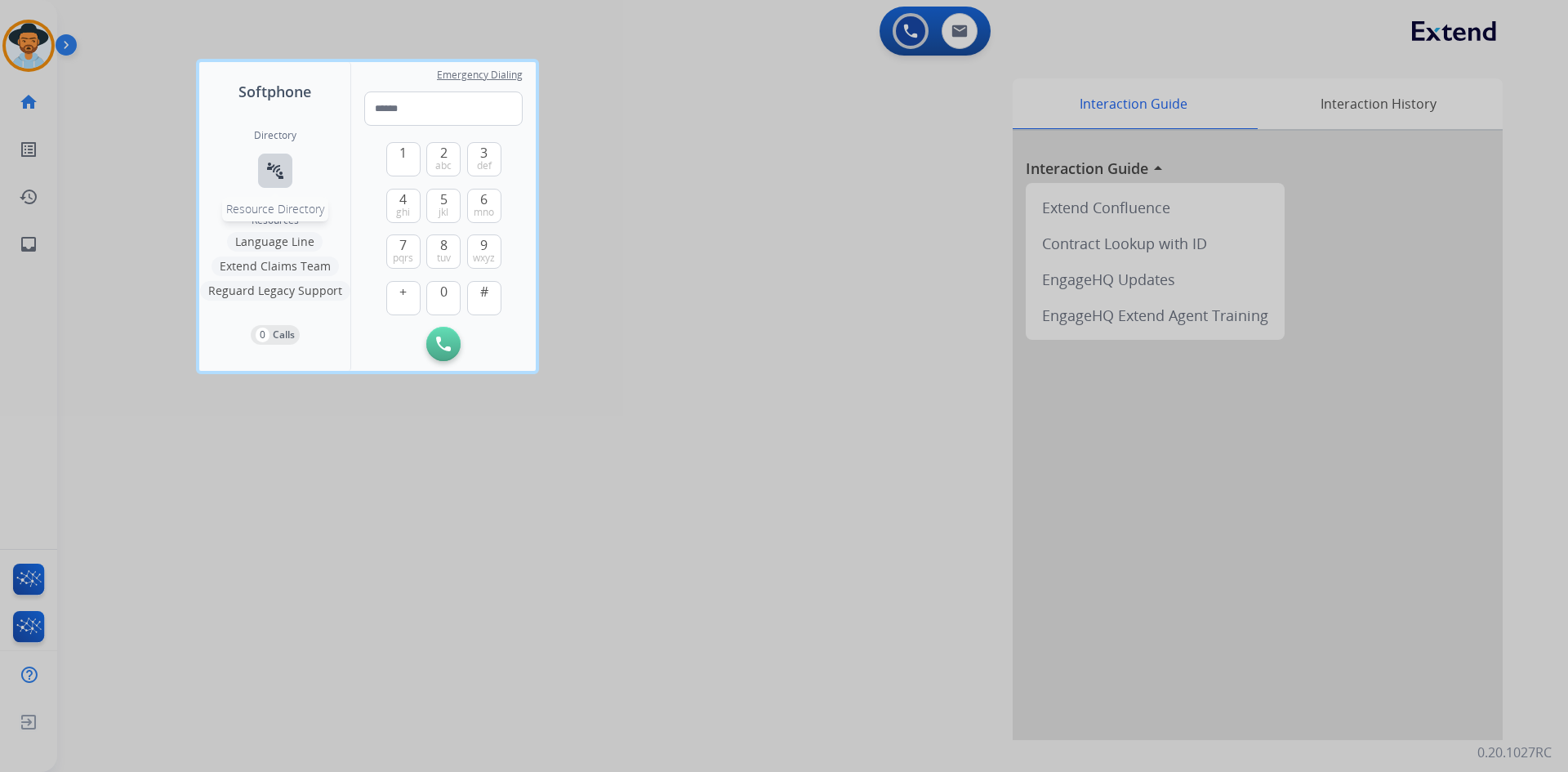
click at [266, 184] on button "connect_without_contact Resource Directory" at bounding box center [275, 171] width 35 height 35
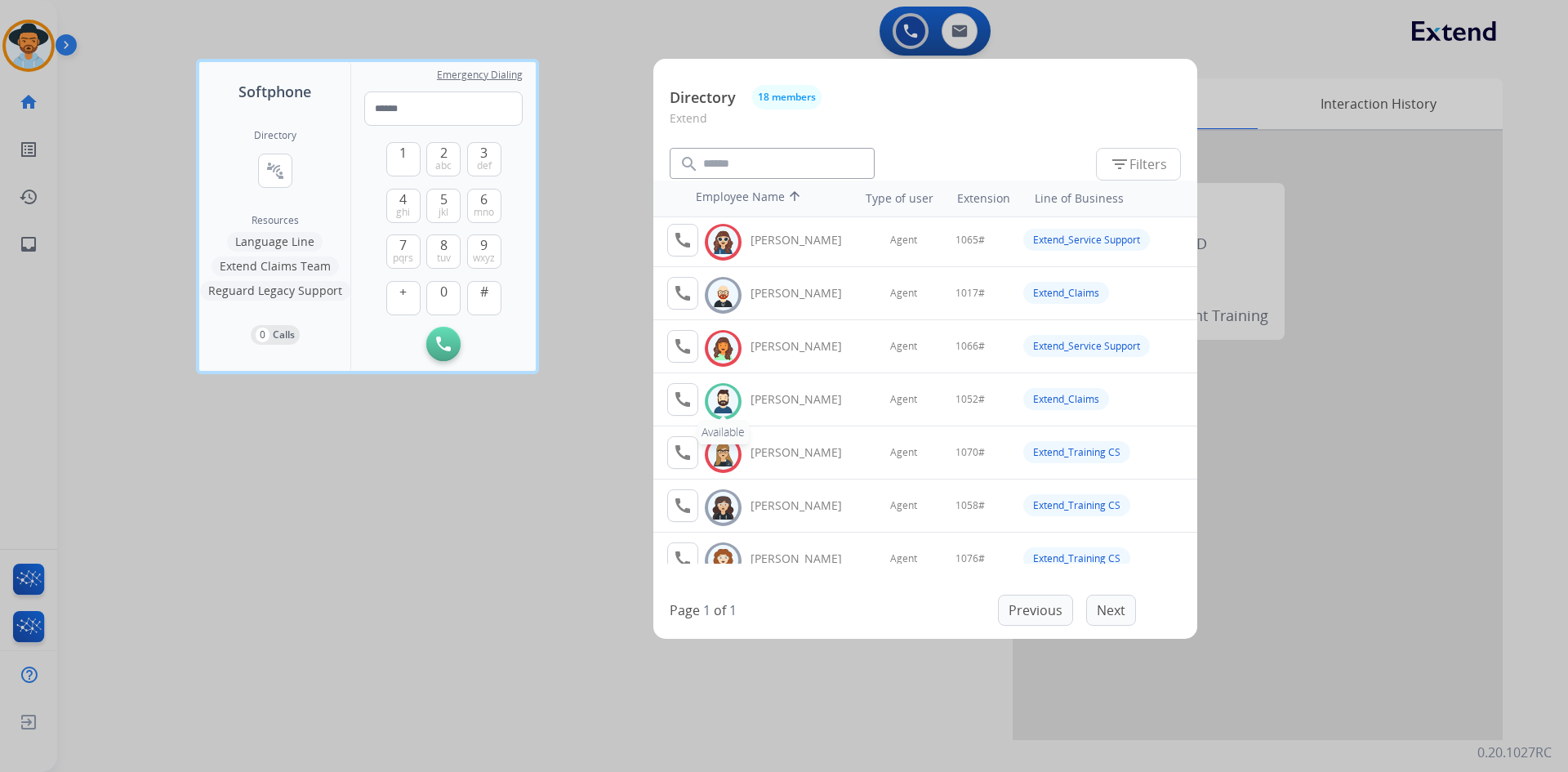
scroll to position [163, 0]
click at [416, 606] on div at bounding box center [784, 386] width 1568 height 772
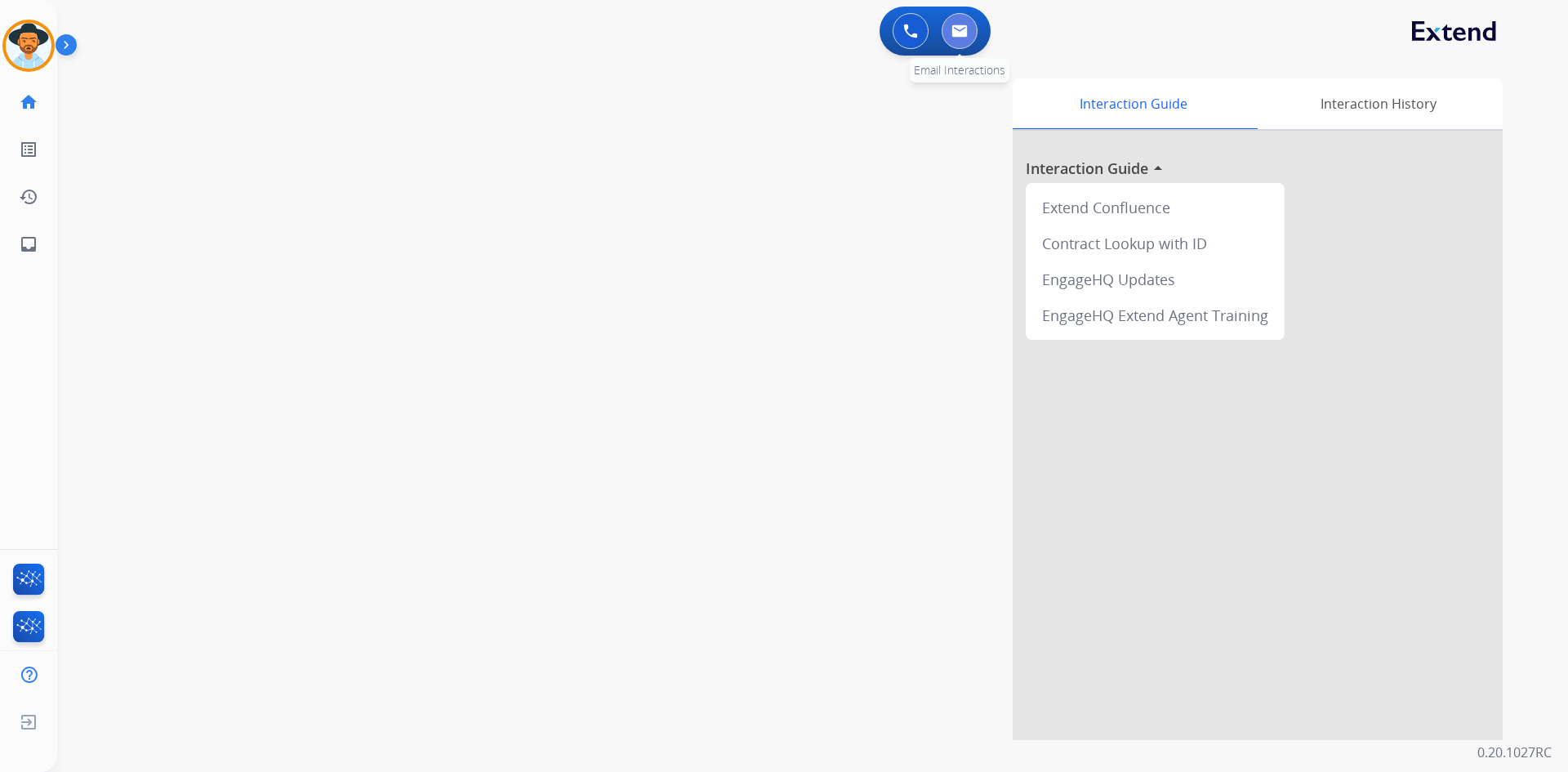
click at [972, 39] on button at bounding box center [959, 30] width 36 height 36
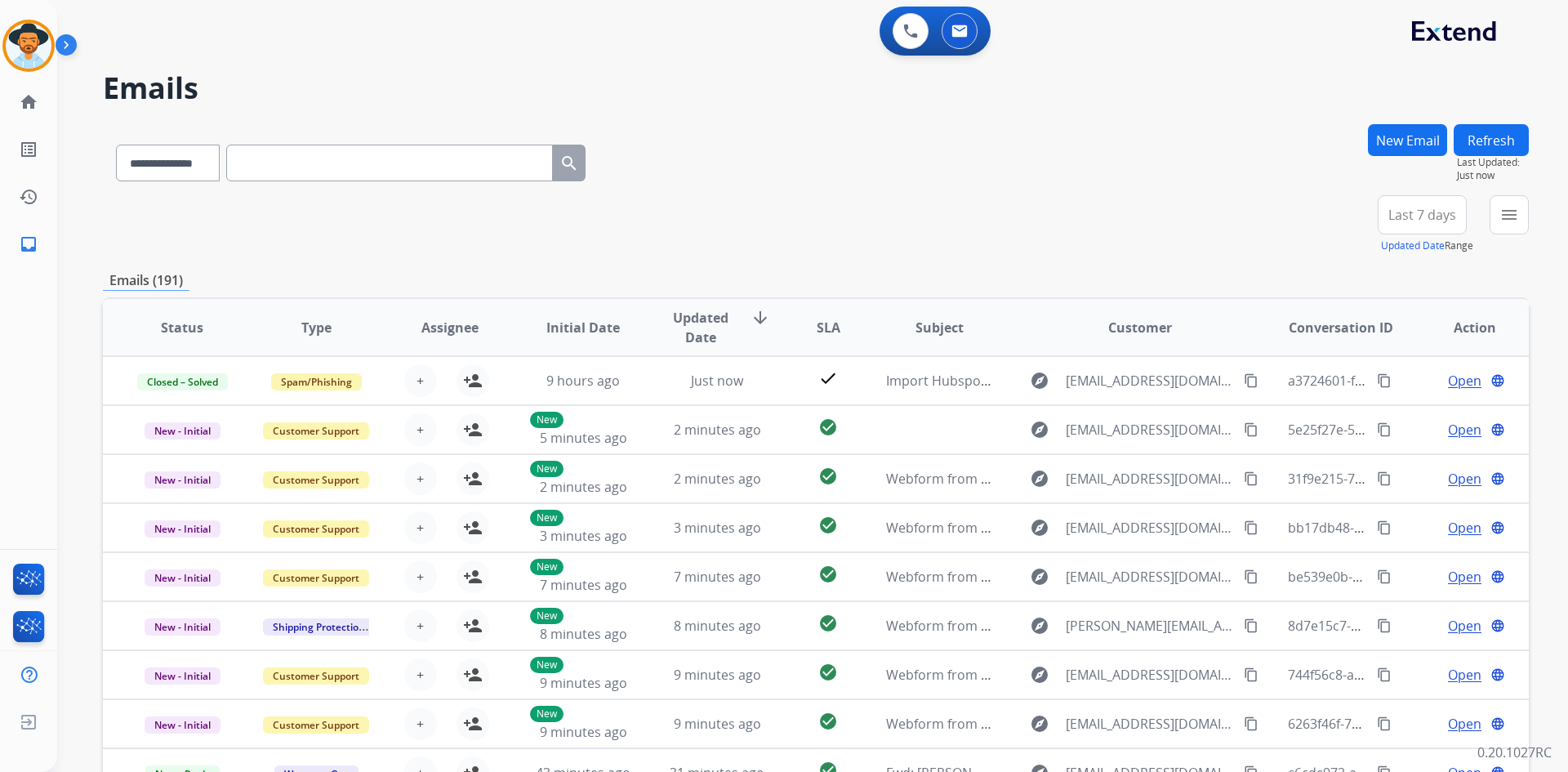
click at [1432, 214] on span "Last 7 days" at bounding box center [1422, 215] width 68 height 7
click at [1414, 411] on div "Last 90 days" at bounding box center [1418, 413] width 90 height 24
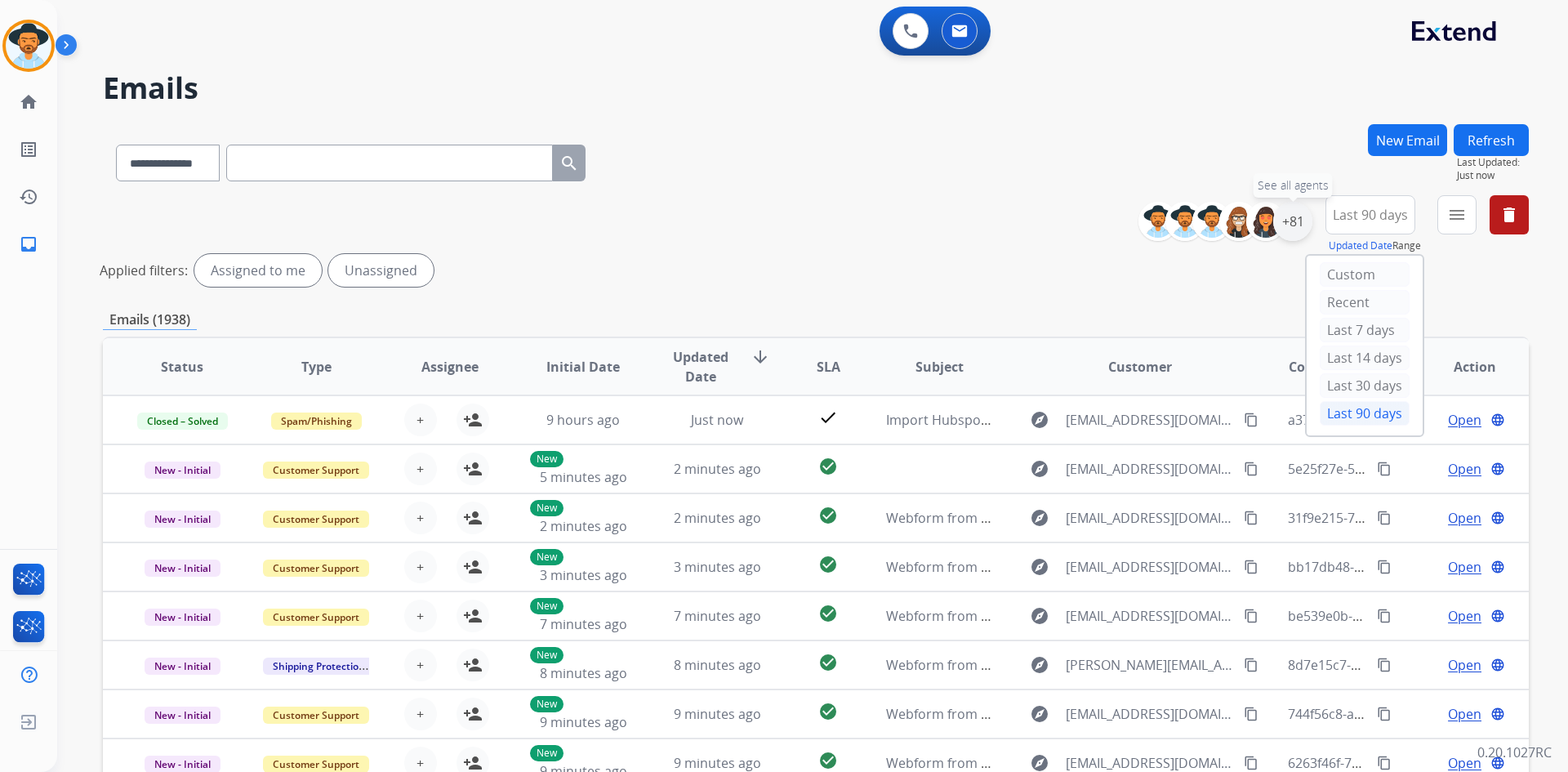
click at [1296, 217] on div "+81" at bounding box center [1293, 221] width 39 height 39
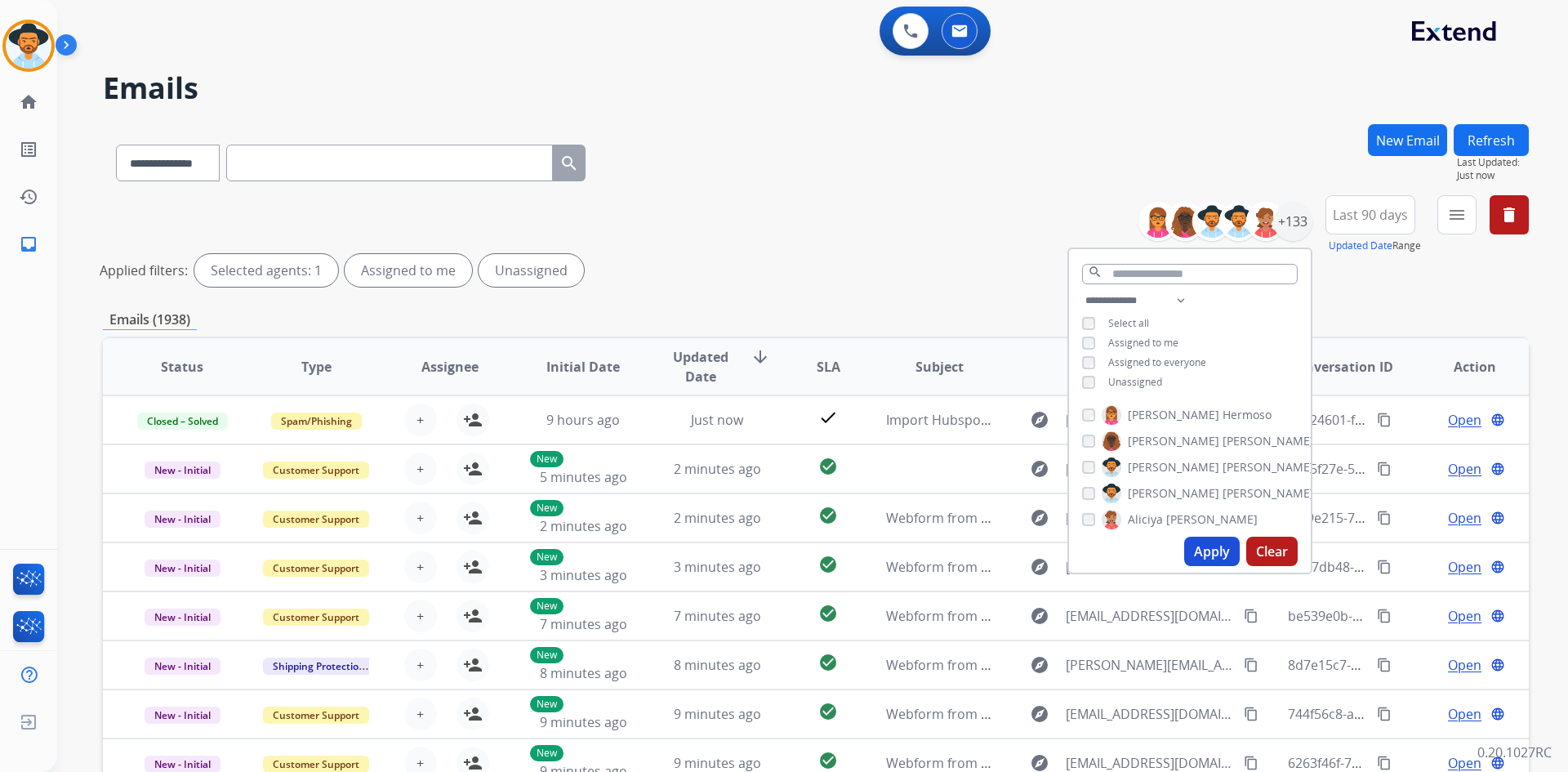
click at [1123, 376] on span "Unassigned" at bounding box center [1135, 382] width 54 height 14
click at [1200, 554] on button "Apply" at bounding box center [1212, 552] width 56 height 29
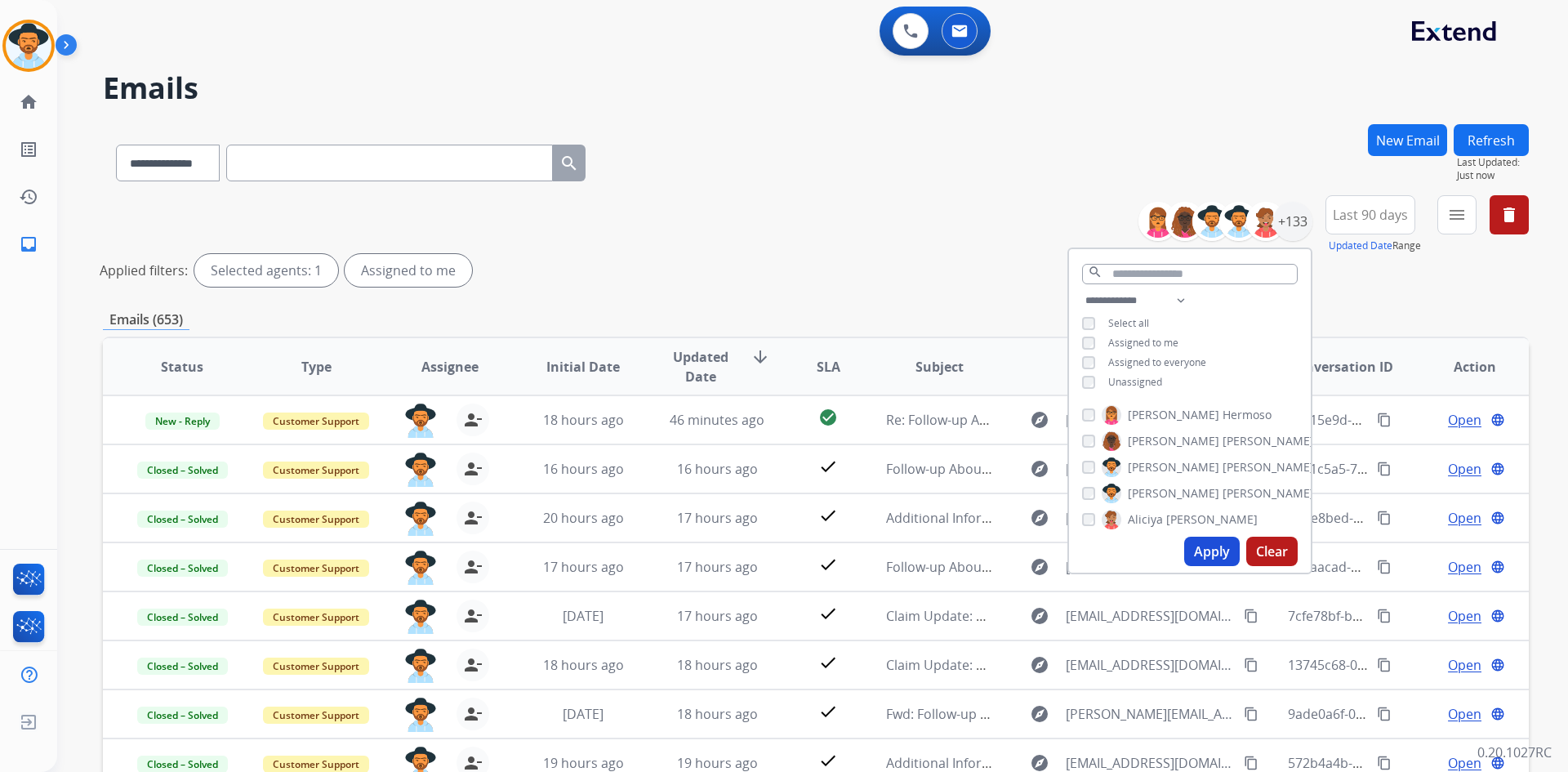
click at [699, 220] on div "**********" at bounding box center [817, 244] width 1427 height 98
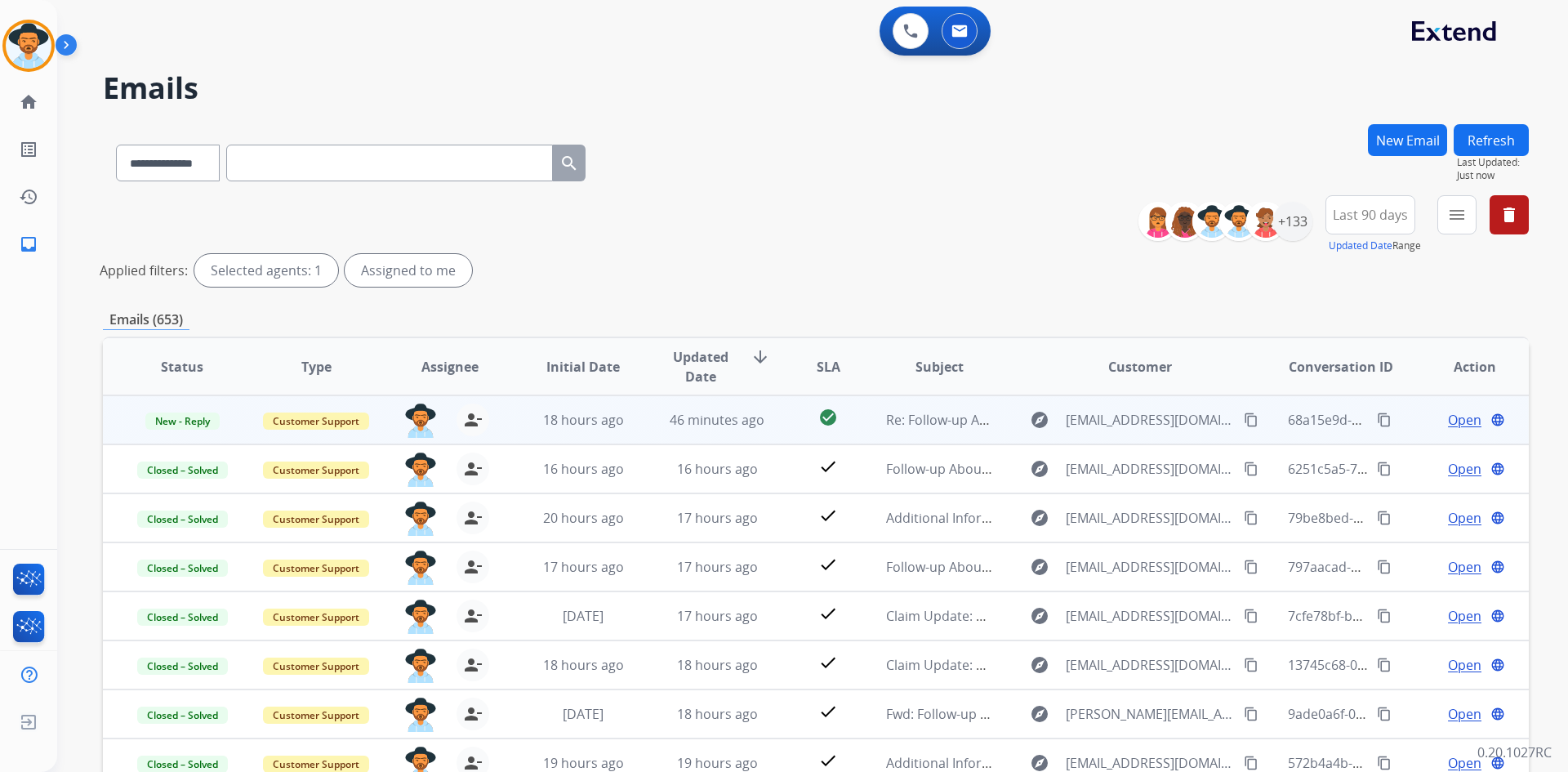
click at [1377, 417] on mat-icon "content_copy" at bounding box center [1384, 419] width 15 height 15
